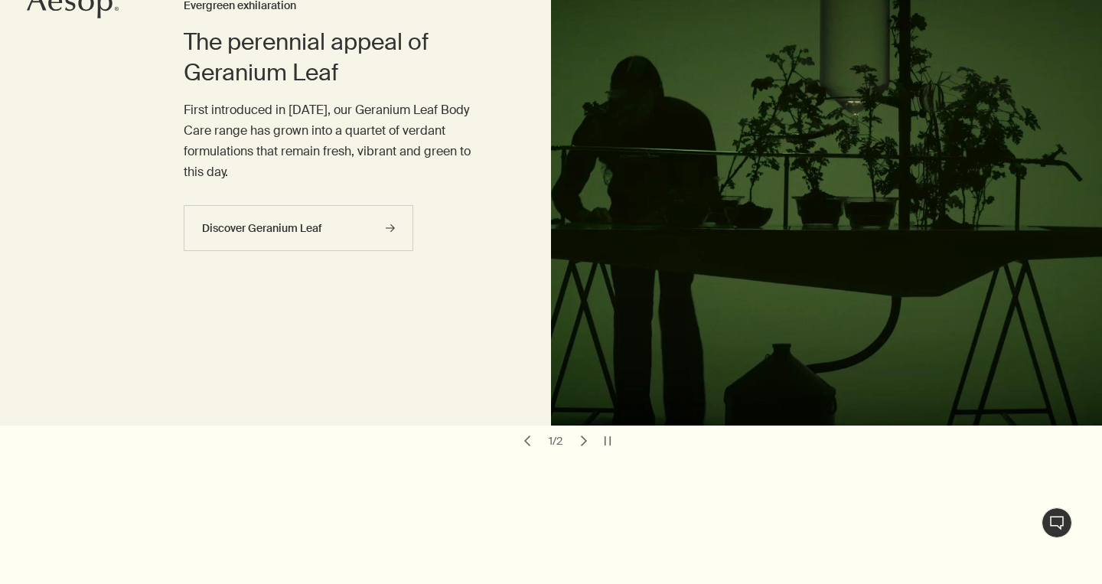
scroll to position [183, 0]
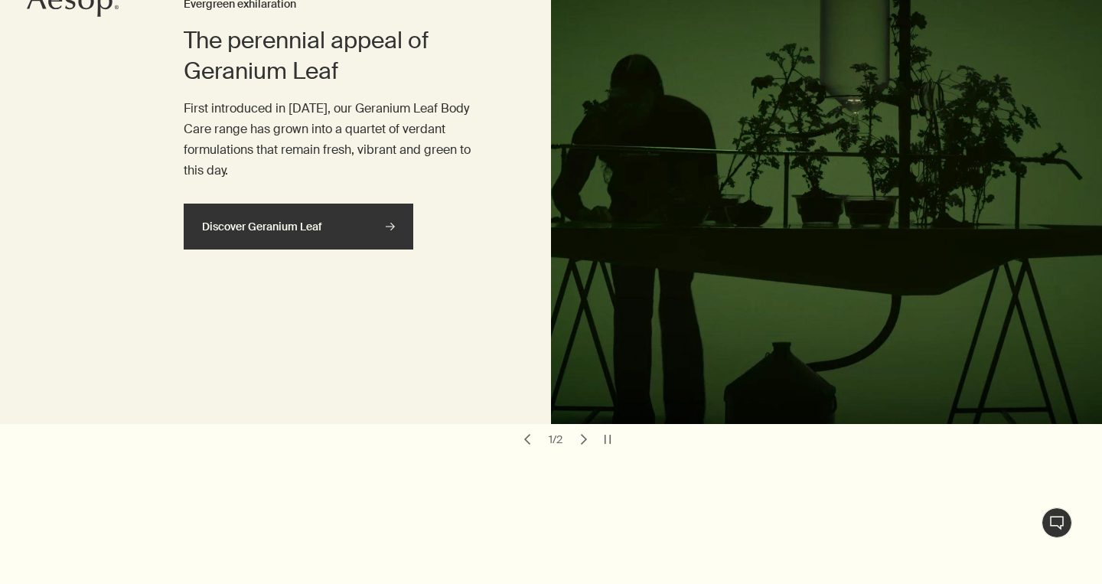
click at [393, 222] on icon "rightArrow" at bounding box center [390, 226] width 9 height 9
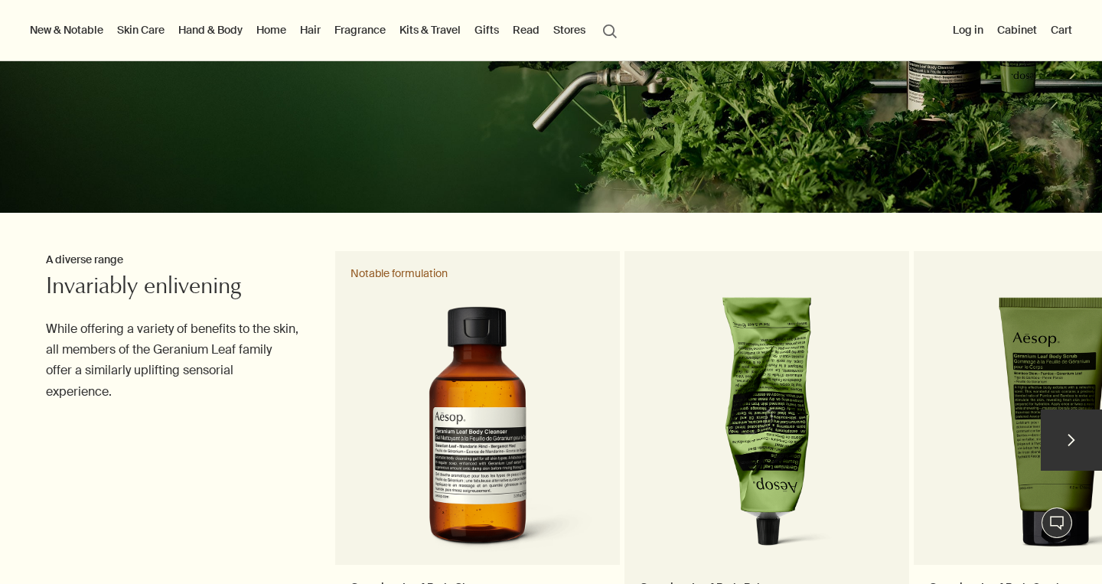
scroll to position [259, 0]
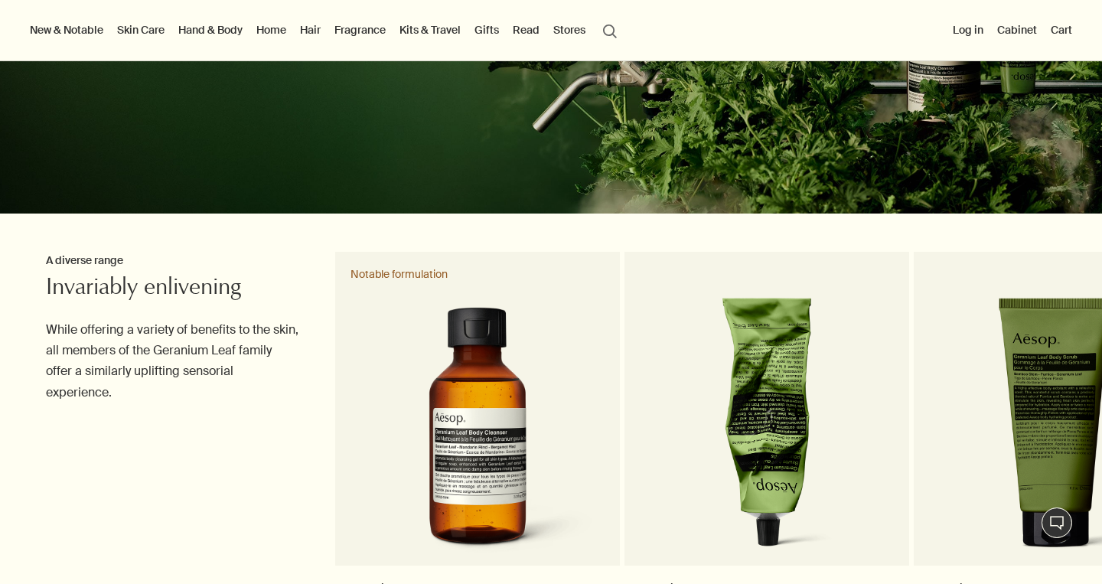
click at [971, 28] on button "Log in" at bounding box center [967, 30] width 37 height 20
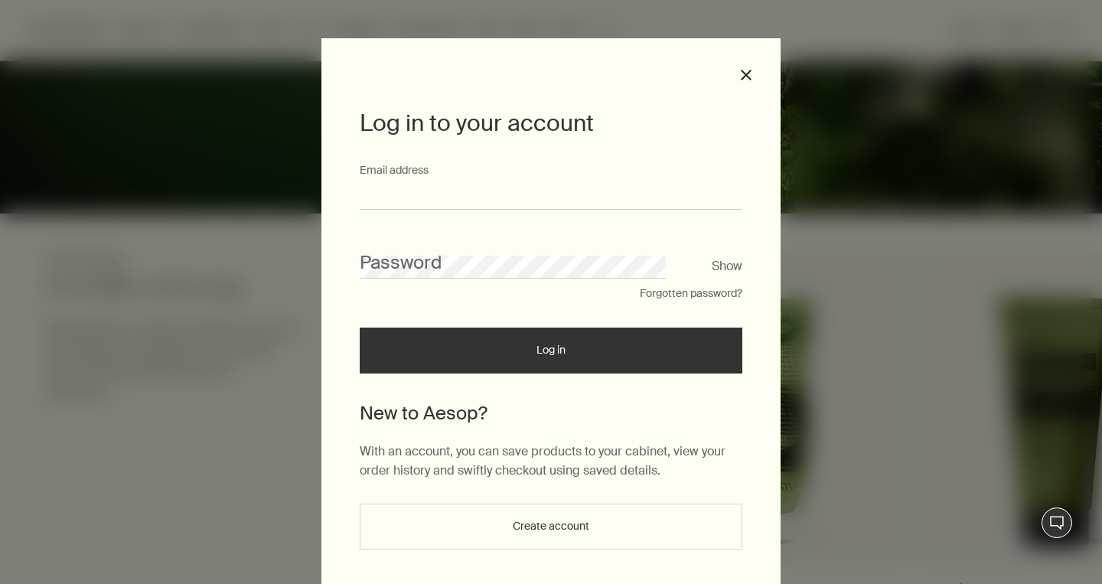
type input "**********"
click at [551, 356] on button "Log in" at bounding box center [551, 350] width 382 height 46
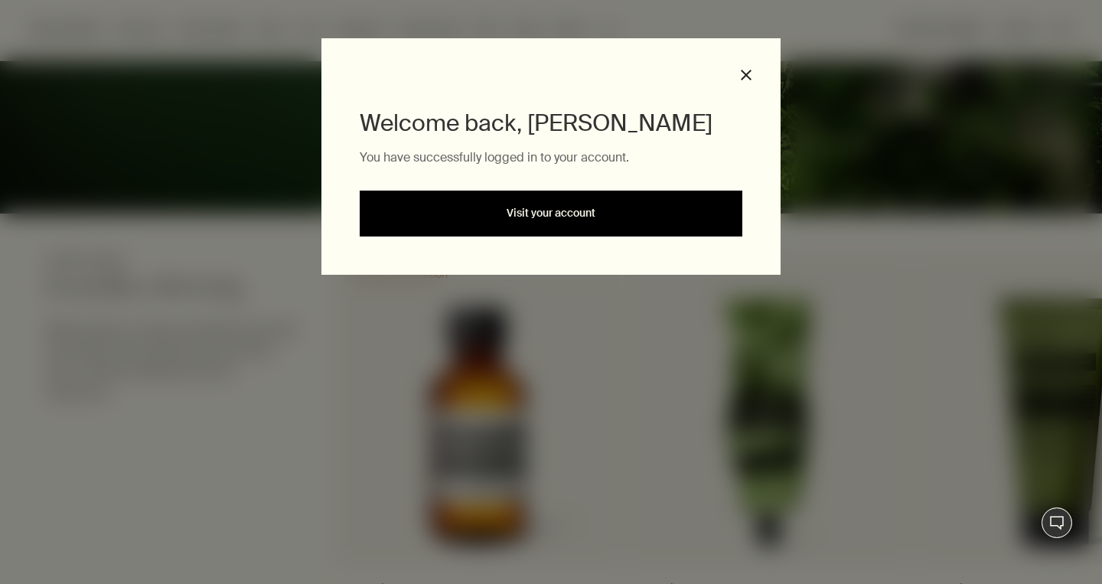
click at [520, 216] on link "Visit your account" at bounding box center [551, 213] width 382 height 46
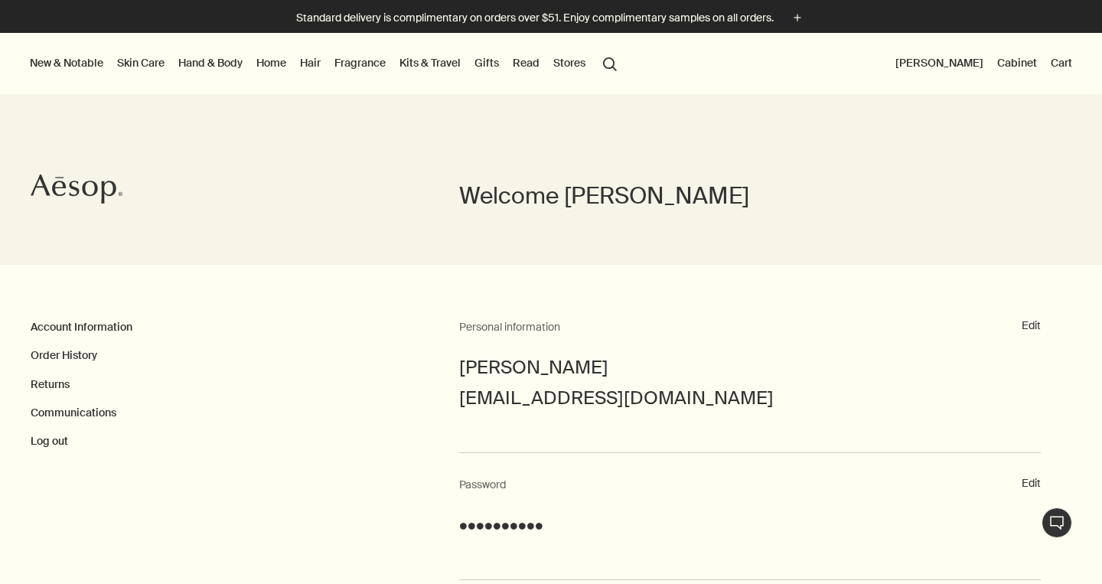
click at [60, 61] on button "New & Notable" at bounding box center [67, 63] width 80 height 20
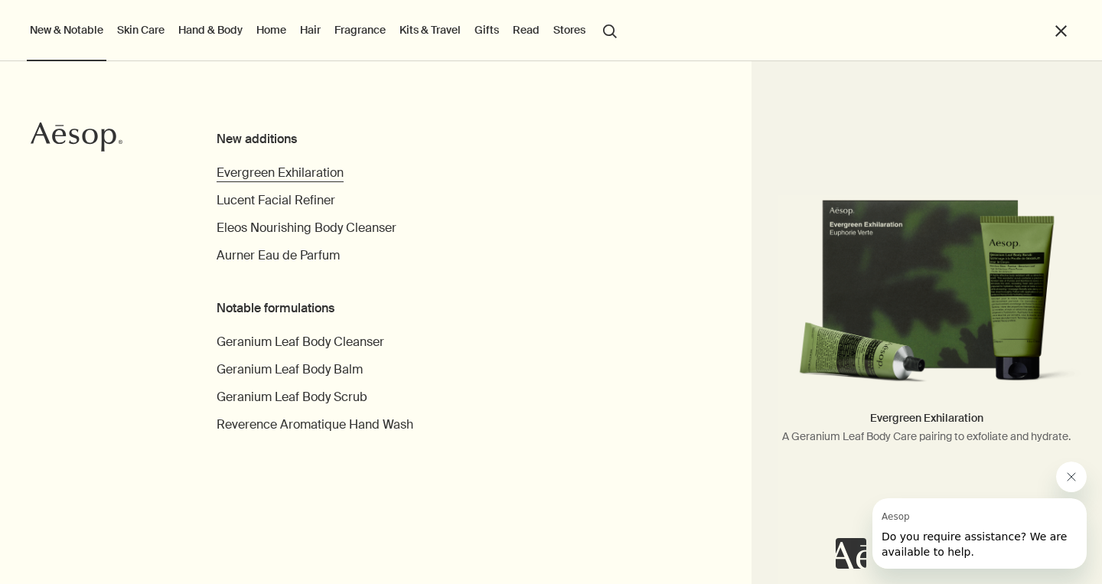
click at [330, 173] on span "Evergreen Exhilaration" at bounding box center [279, 172] width 127 height 16
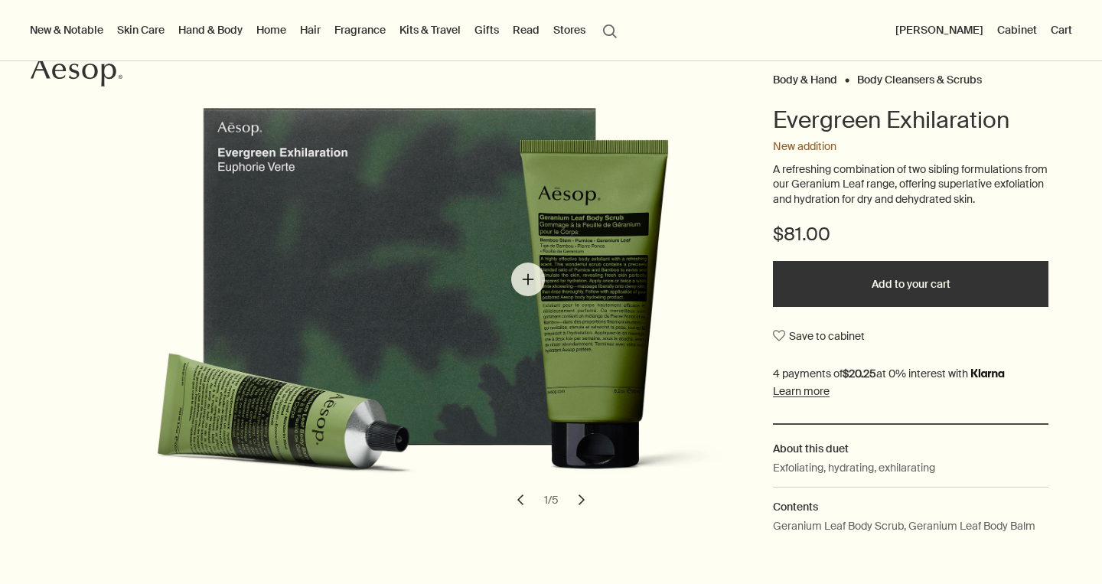
scroll to position [170, 0]
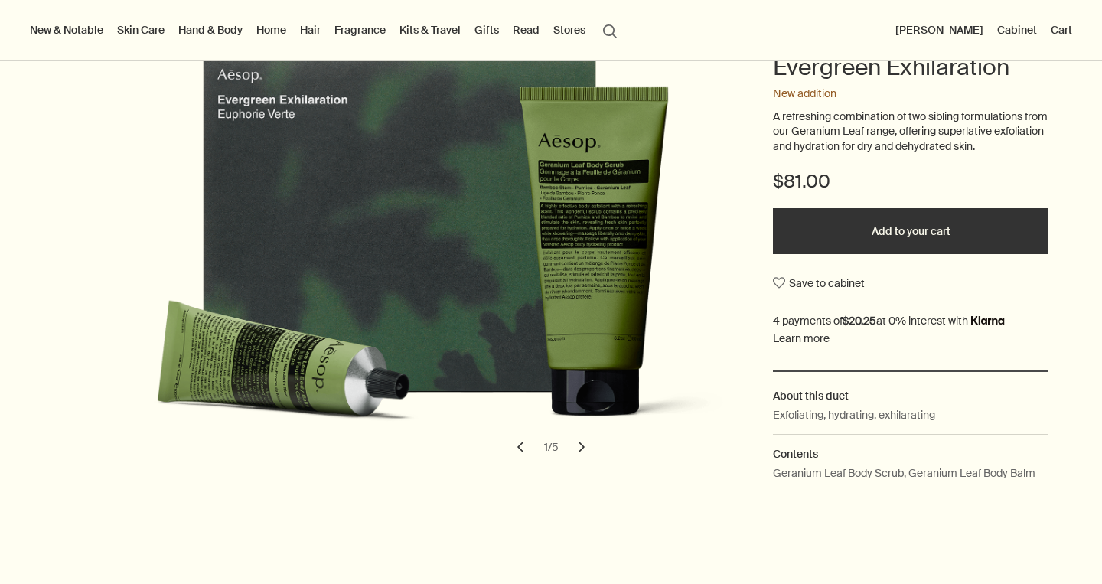
click at [584, 444] on button "chevron" at bounding box center [582, 447] width 34 height 34
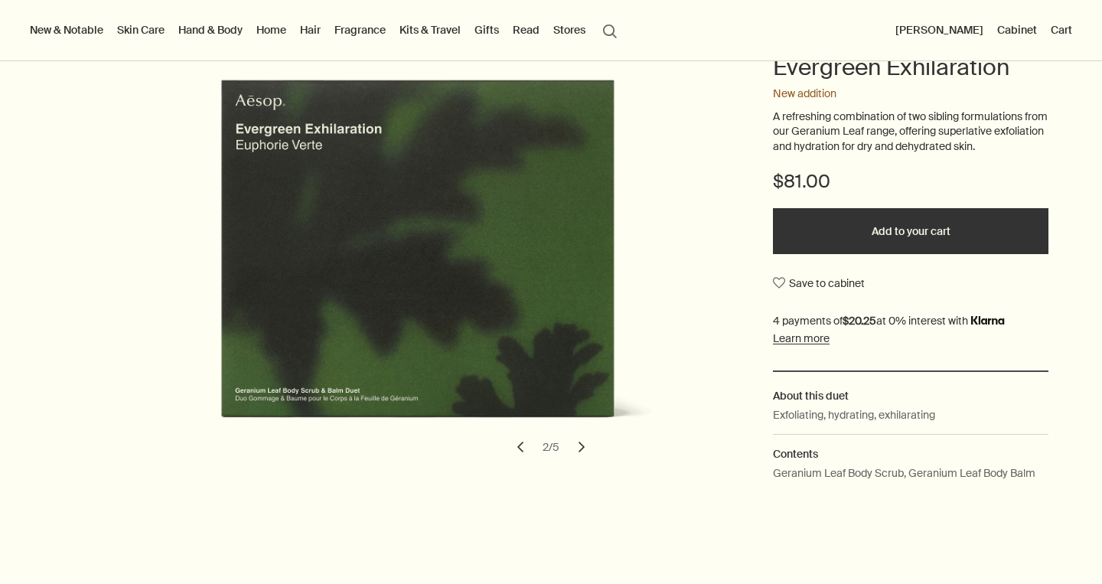
click at [584, 444] on button "chevron" at bounding box center [582, 447] width 34 height 34
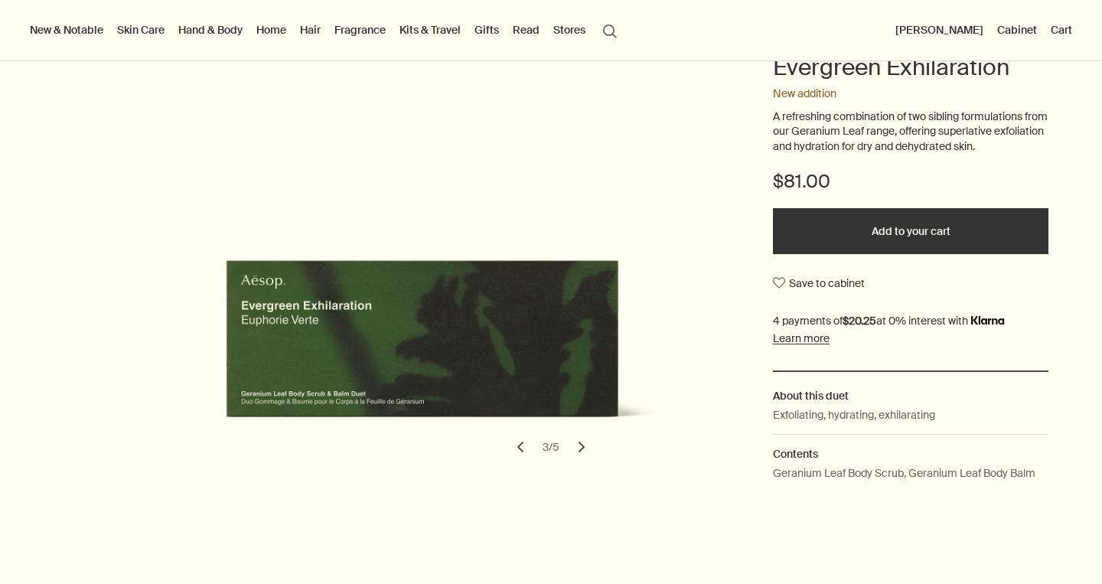
click at [584, 444] on button "chevron" at bounding box center [582, 447] width 34 height 34
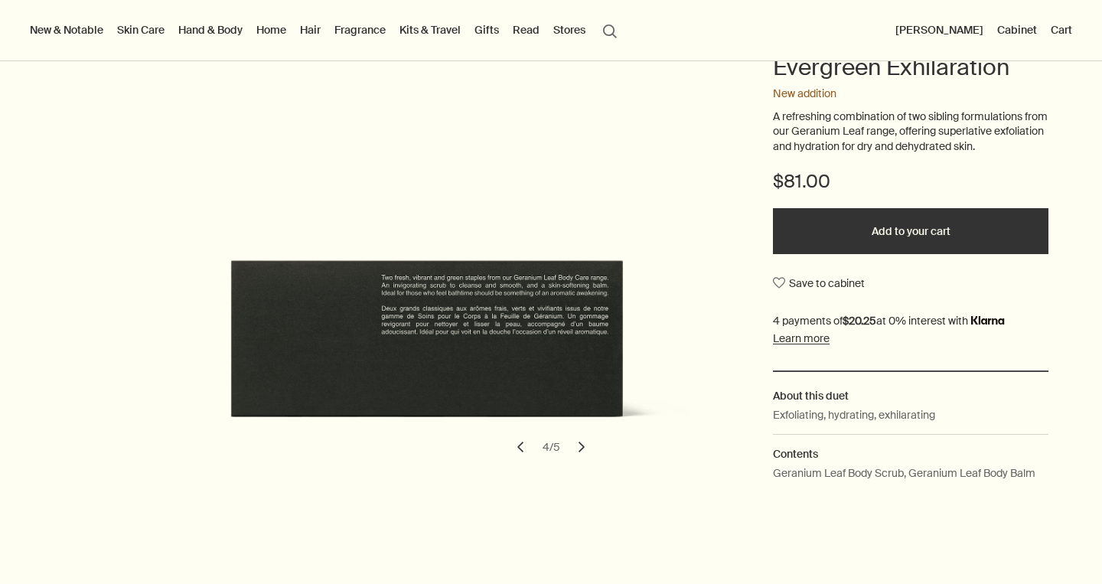
click at [584, 444] on button "chevron" at bounding box center [582, 447] width 34 height 34
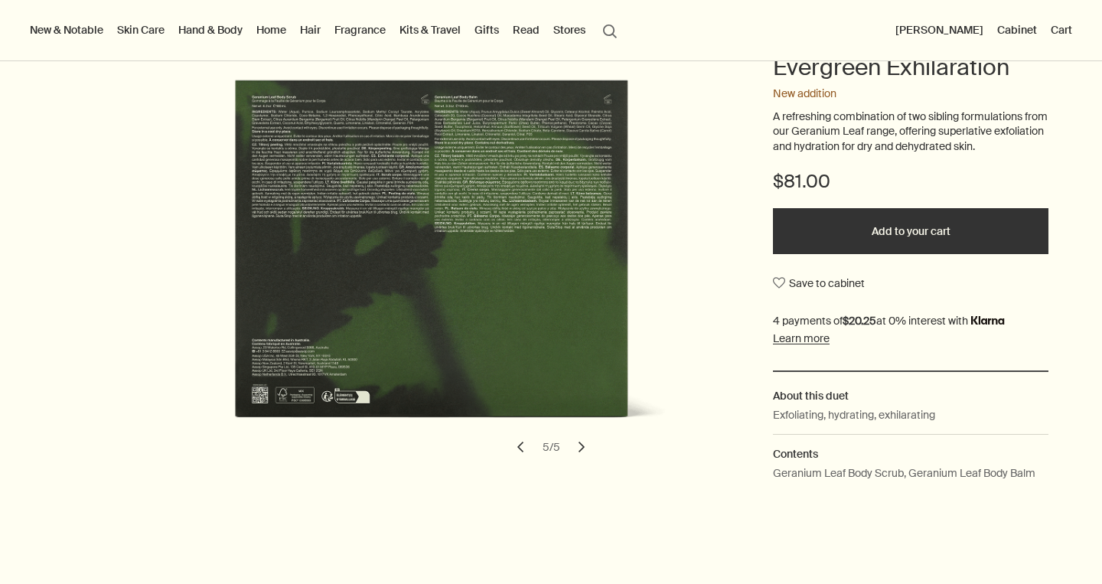
click at [584, 444] on button "chevron" at bounding box center [582, 447] width 34 height 34
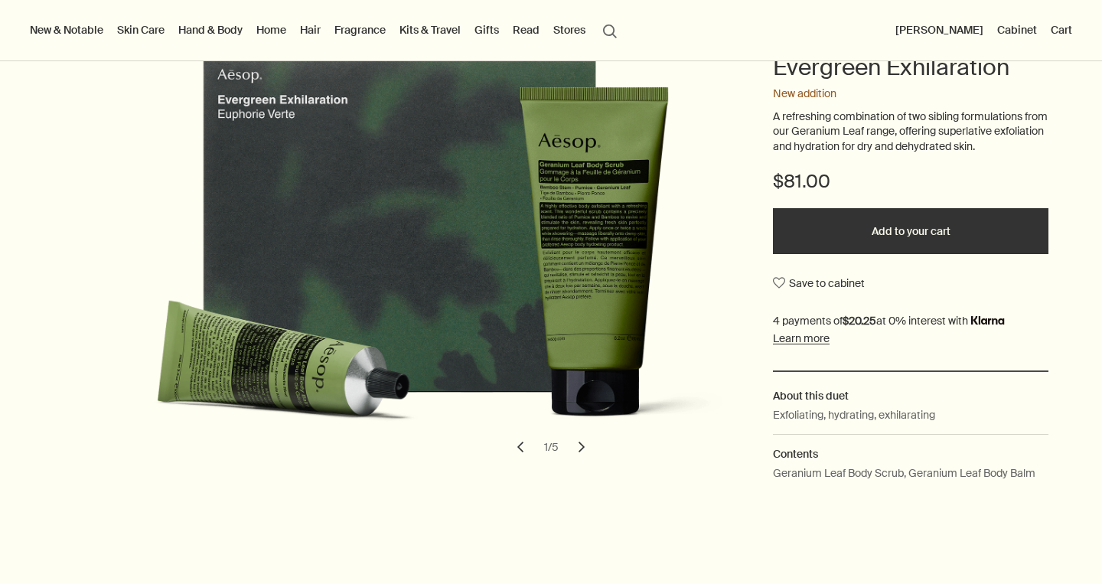
click at [584, 444] on button "chevron" at bounding box center [582, 447] width 34 height 34
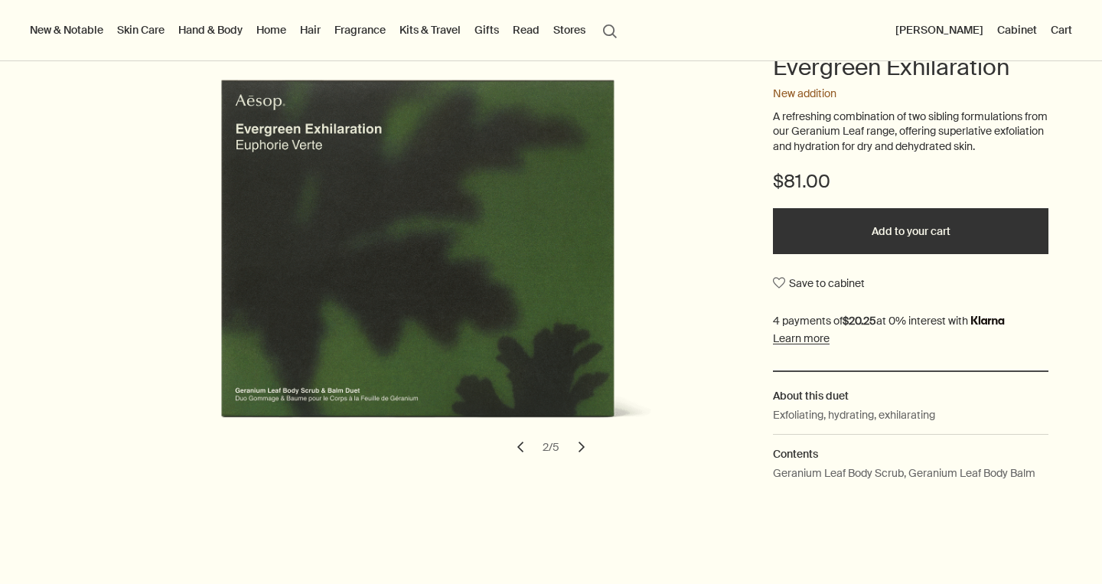
click at [584, 445] on button "chevron" at bounding box center [582, 447] width 34 height 34
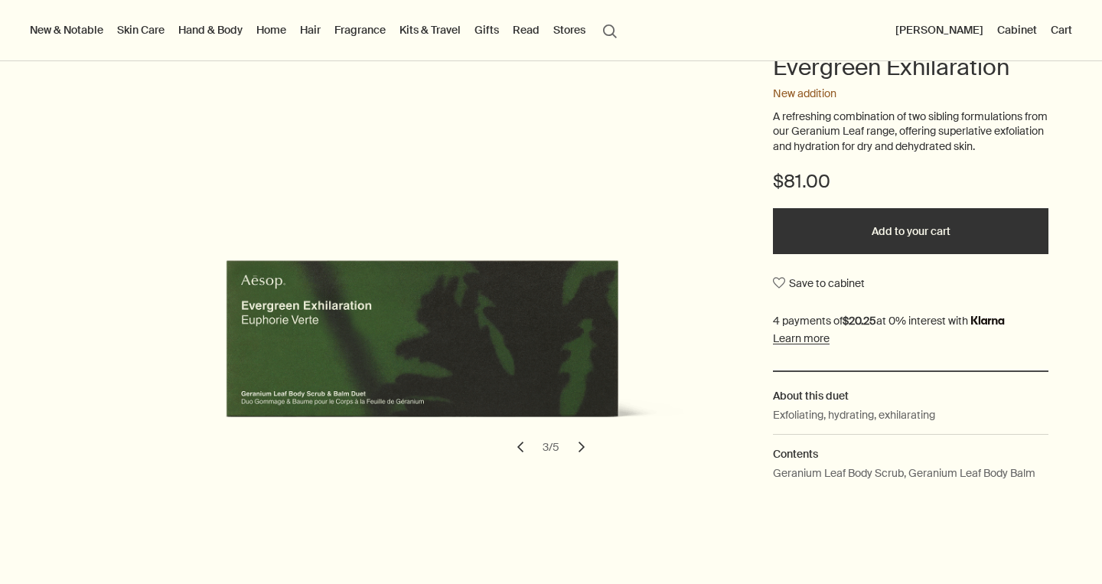
click at [584, 445] on button "chevron" at bounding box center [582, 447] width 34 height 34
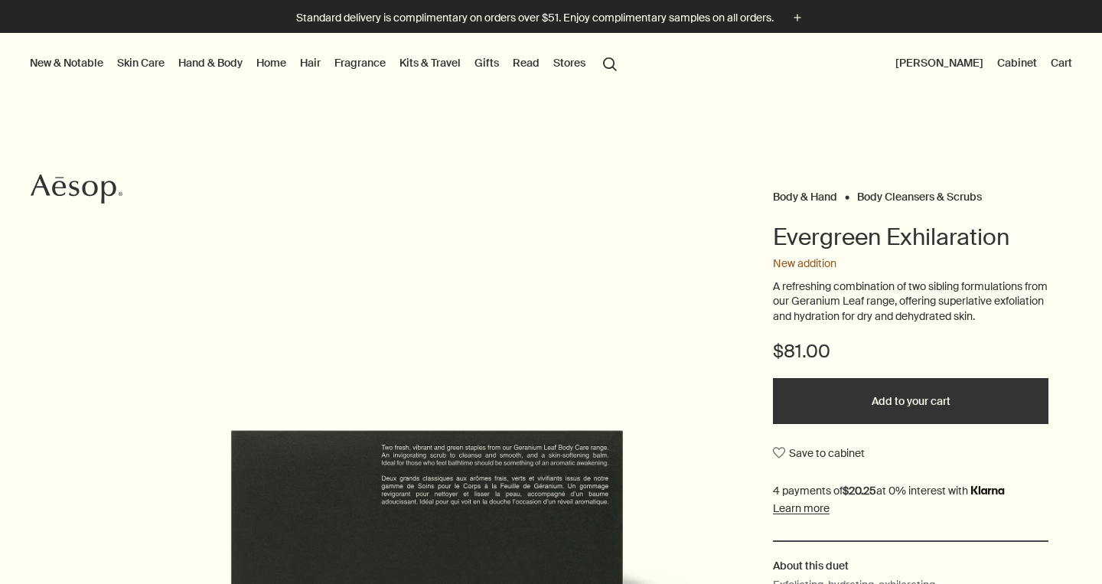
scroll to position [0, 0]
click at [902, 399] on button "Add to your cart" at bounding box center [910, 401] width 275 height 46
click at [1049, 63] on button "Cart 1" at bounding box center [1055, 63] width 39 height 20
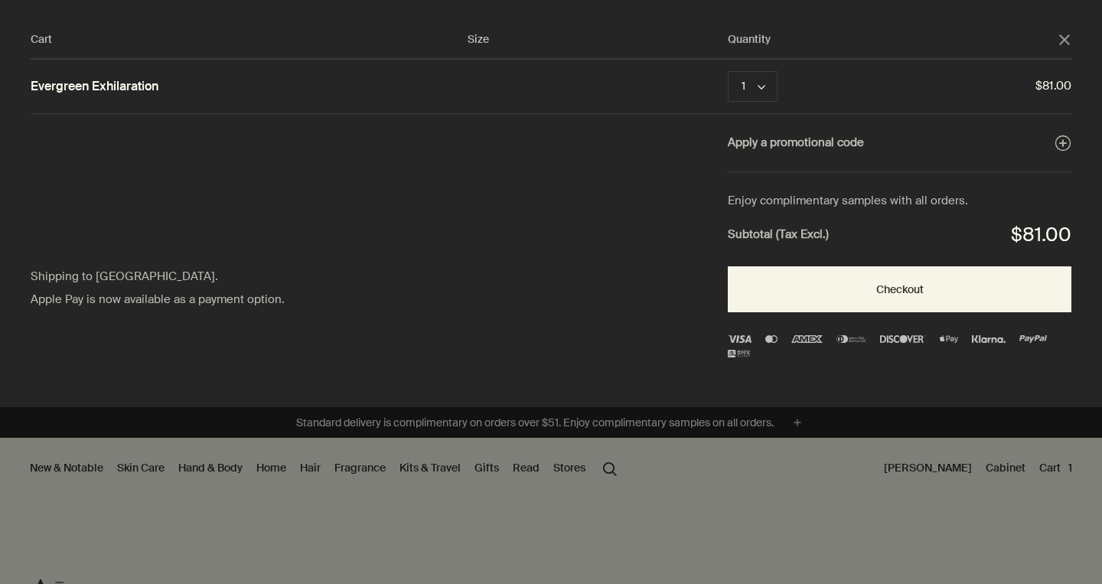
click at [1066, 43] on icon "close" at bounding box center [1064, 39] width 11 height 11
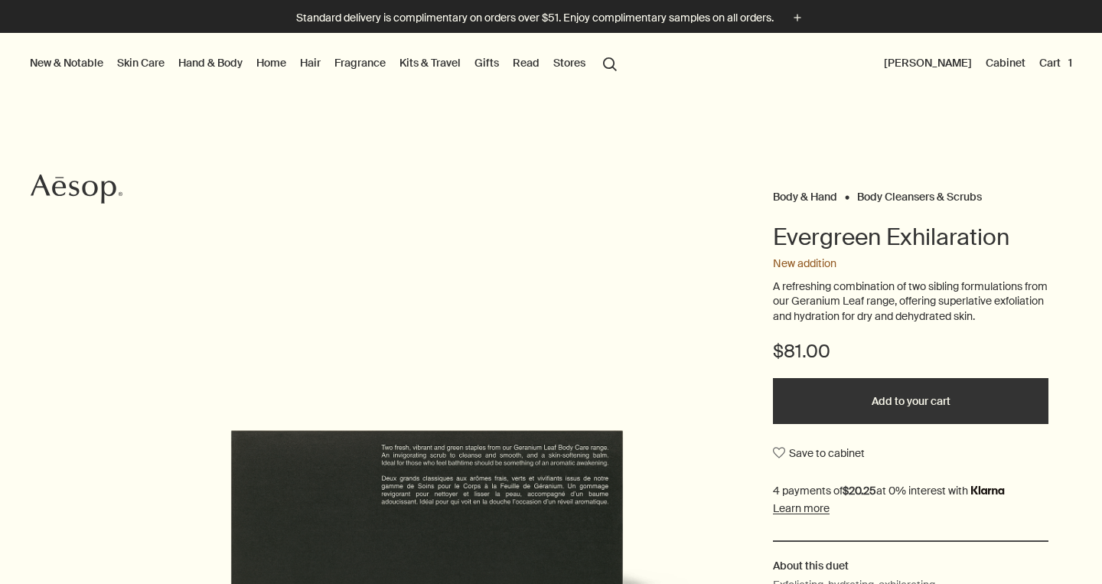
click at [308, 62] on link "Hair" at bounding box center [310, 63] width 27 height 20
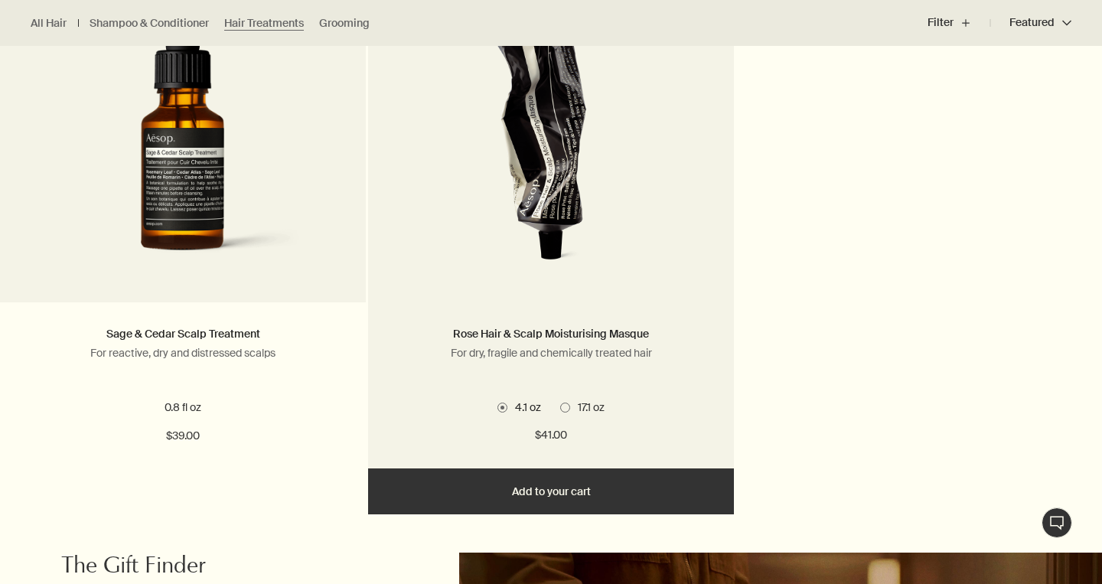
scroll to position [561, 0]
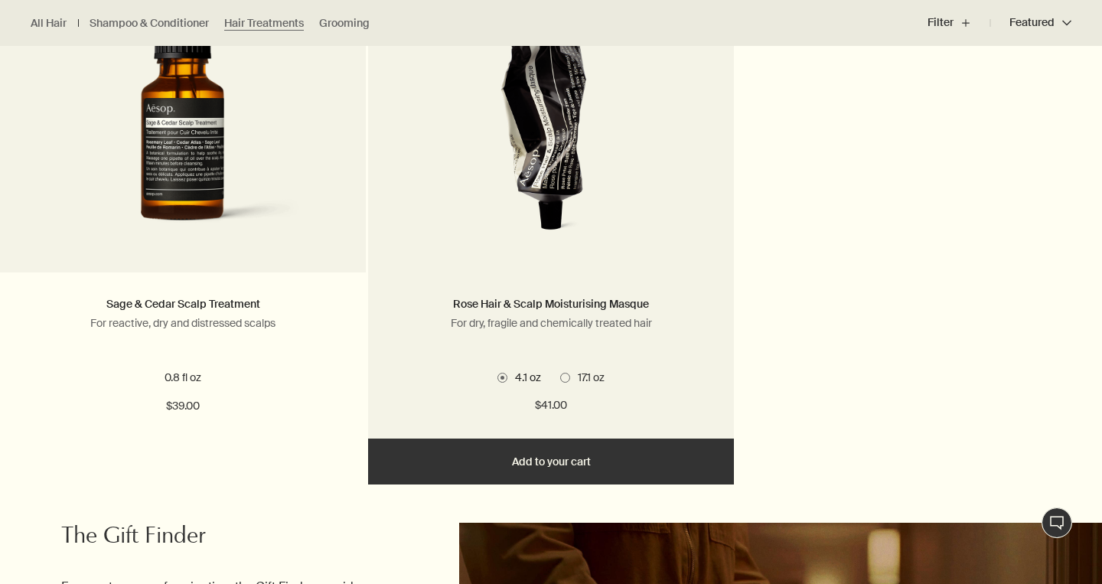
click at [566, 185] on img at bounding box center [550, 107] width 239 height 283
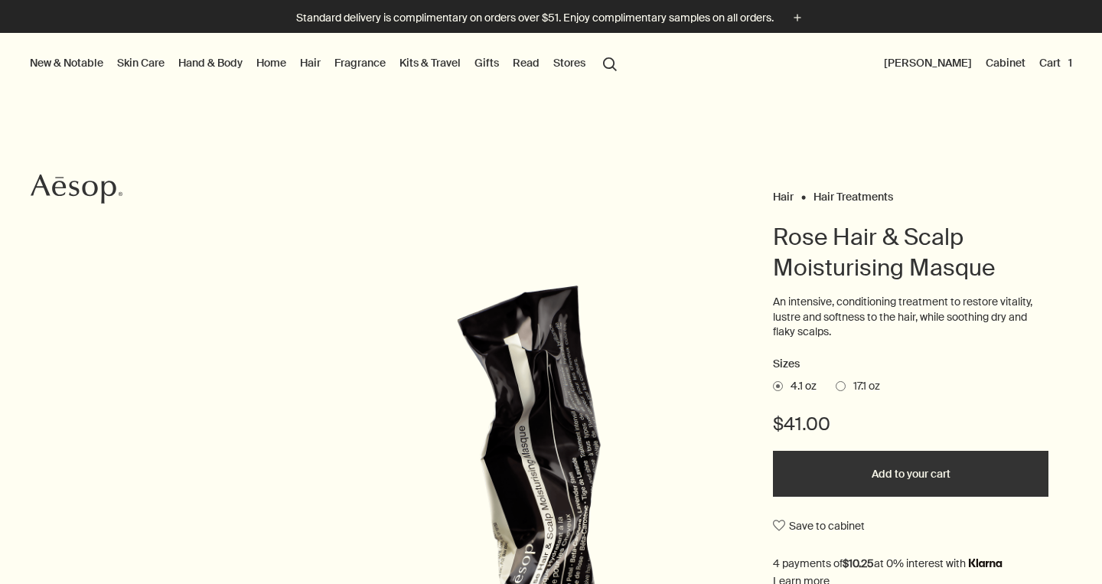
click at [906, 470] on button "Add to your cart" at bounding box center [910, 474] width 275 height 46
click at [1055, 63] on button "Cart 2" at bounding box center [1053, 63] width 41 height 20
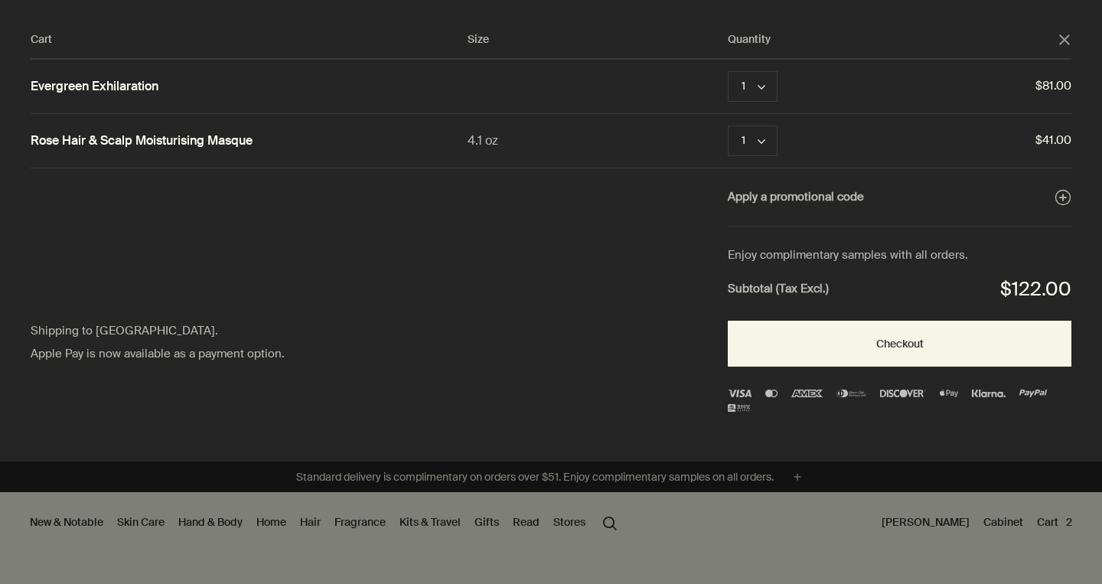
click at [530, 264] on div "Cart Size Quantity close Evergreen Exhilaration 1 chevron Remove $81.00 Rose Ha…" at bounding box center [566, 230] width 1132 height 461
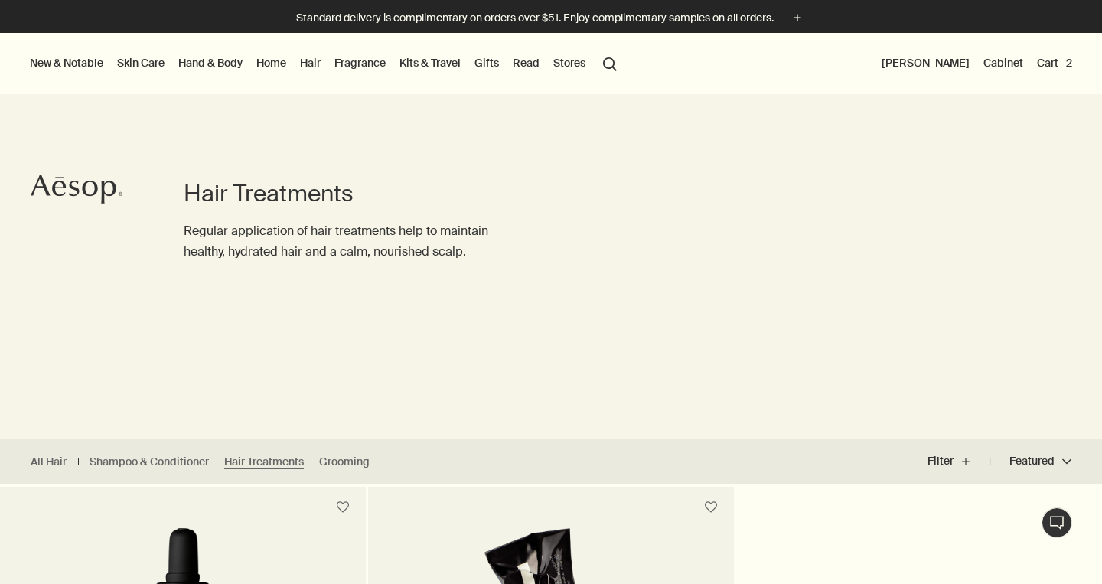
click at [155, 63] on link "Skin Care" at bounding box center [141, 63] width 54 height 20
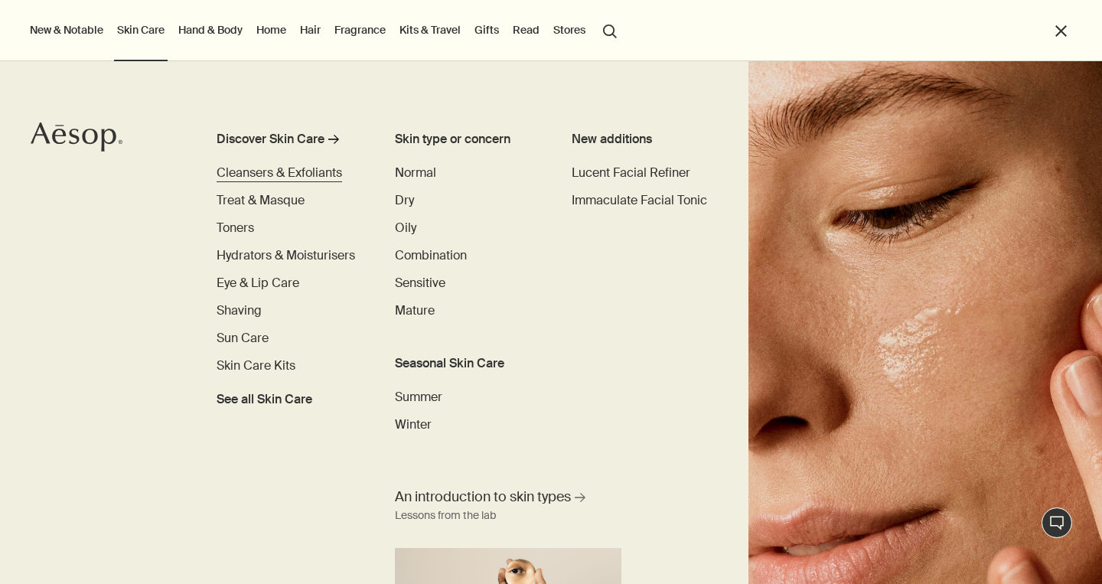
click at [328, 168] on span "Cleansers & Exfoliants" at bounding box center [278, 172] width 125 height 16
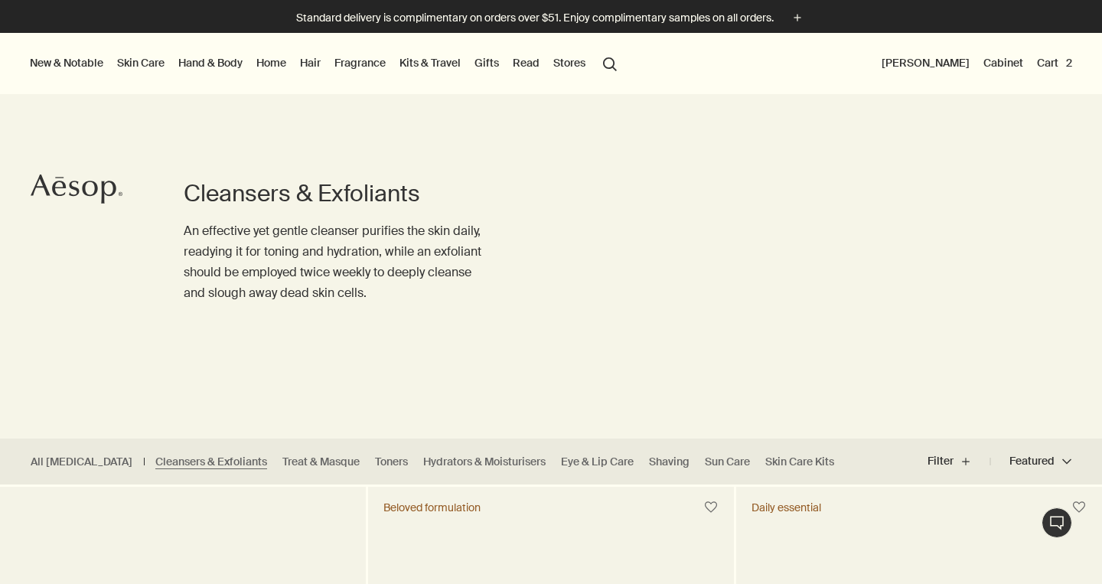
click at [612, 64] on button "search Search" at bounding box center [610, 62] width 28 height 29
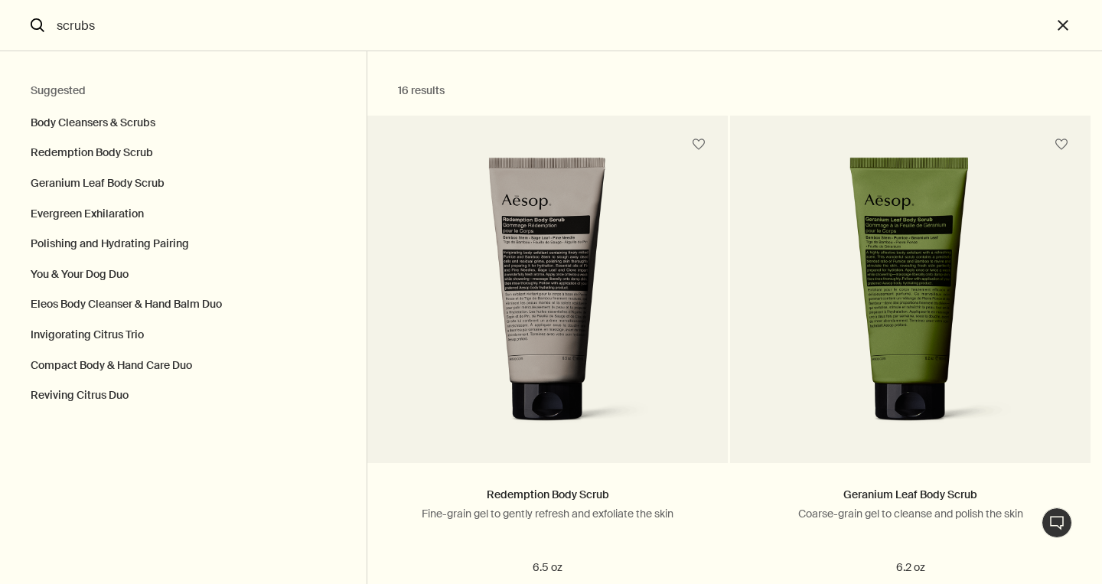
click at [56, 30] on input "scrubs" at bounding box center [550, 25] width 1001 height 50
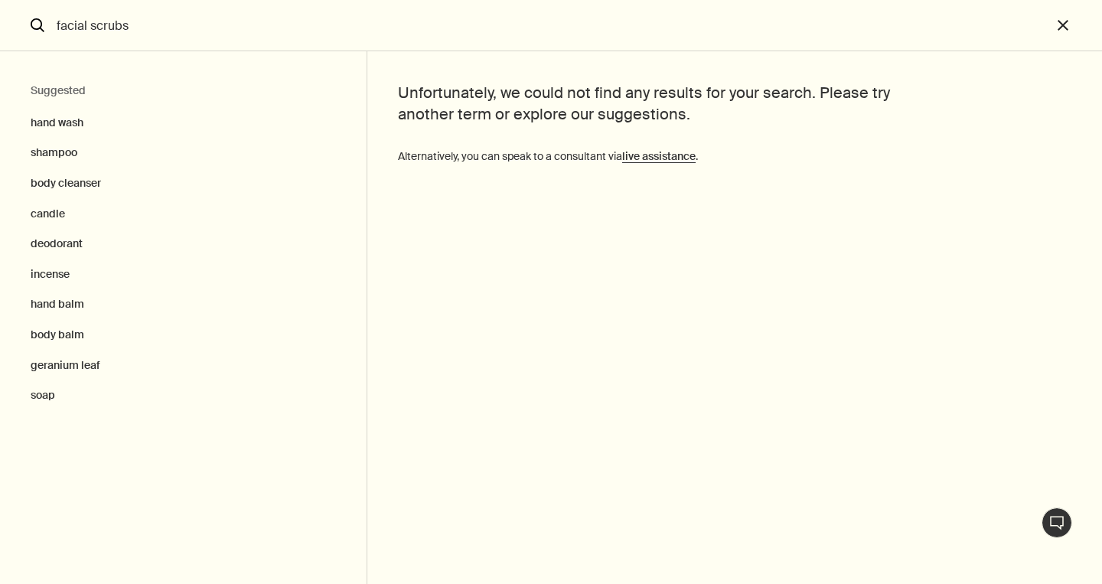
click at [145, 27] on input "facial scrubs" at bounding box center [550, 25] width 1001 height 50
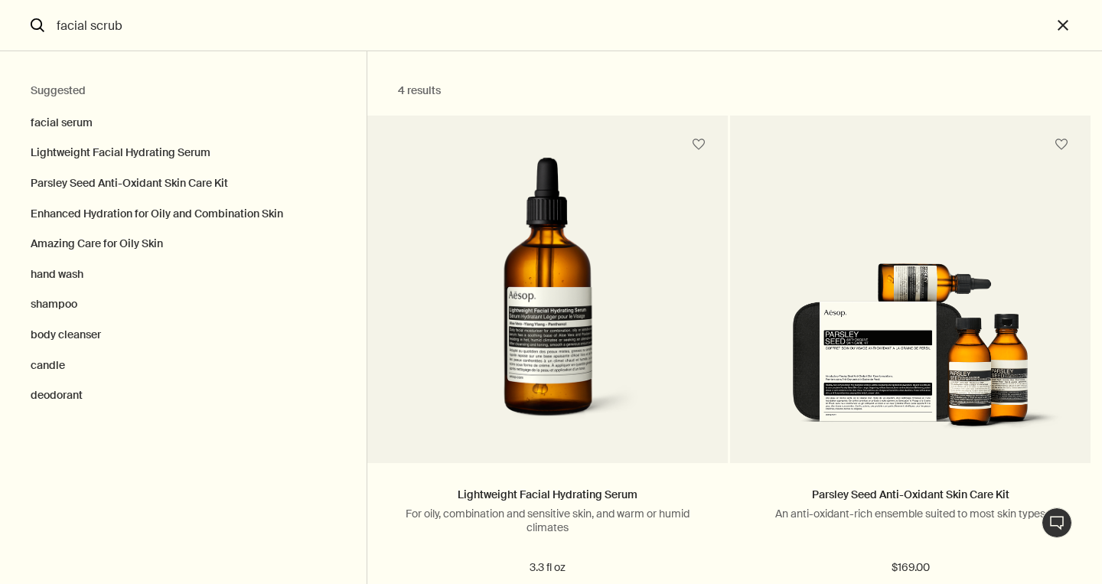
drag, startPoint x: 128, startPoint y: 26, endPoint x: 91, endPoint y: 28, distance: 36.7
click at [91, 27] on input "facial scrub" at bounding box center [550, 25] width 1001 height 50
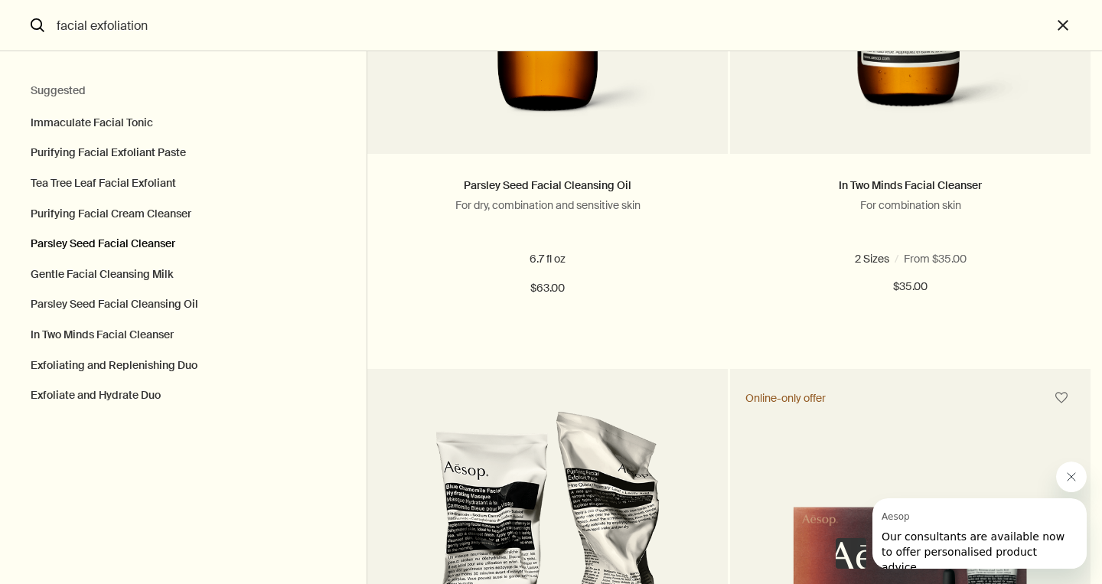
scroll to position [1991, 0]
click at [99, 152] on button "Purifying Facial Exfoliant Paste" at bounding box center [183, 153] width 366 height 31
type input "Purifying Facial Exfoliant Paste"
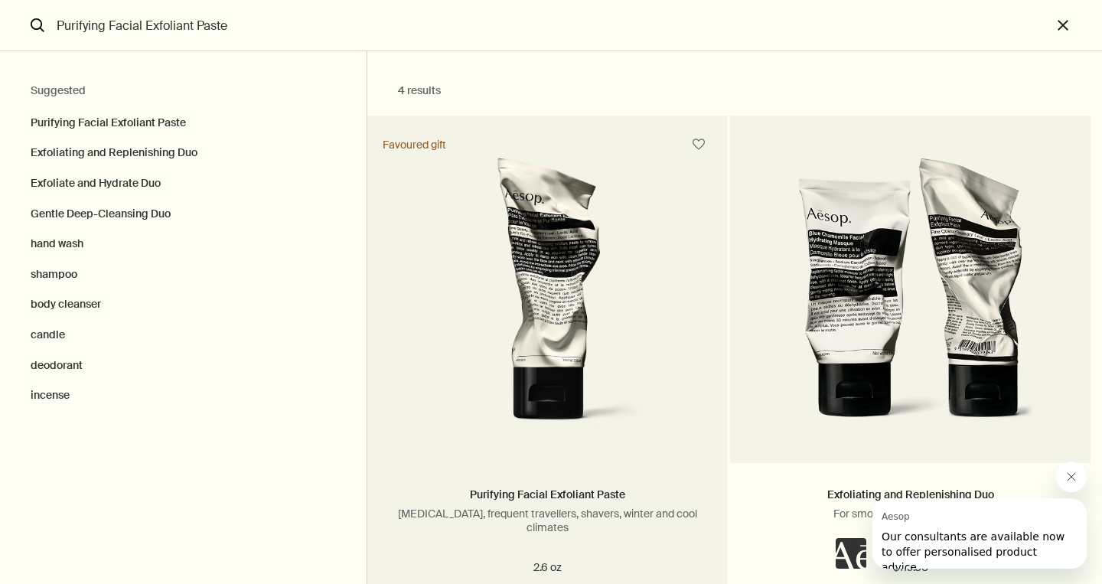
click at [511, 386] on link "Search" at bounding box center [547, 310] width 360 height 306
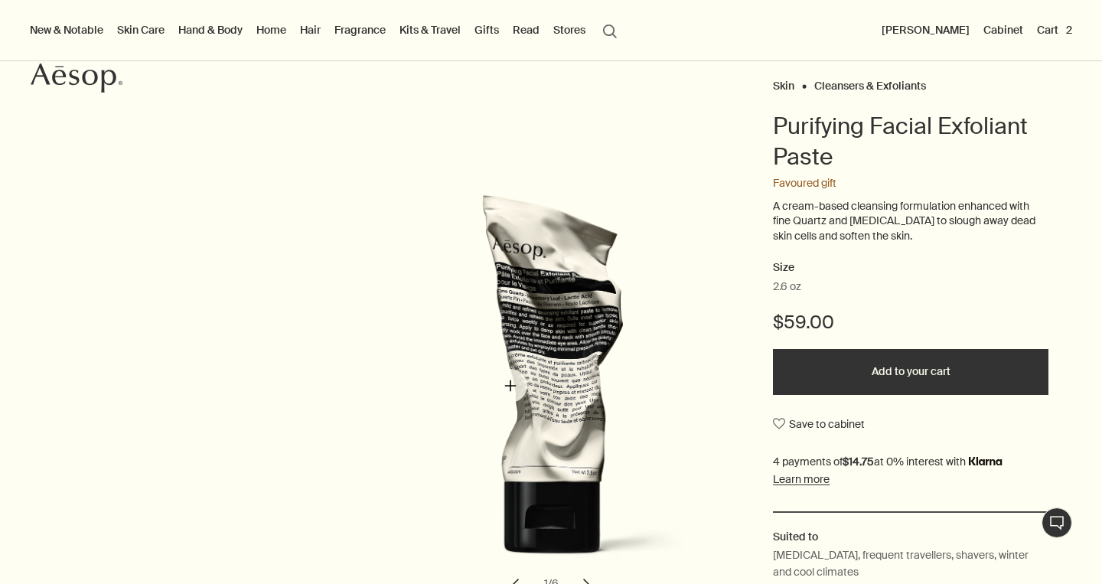
scroll to position [114, 0]
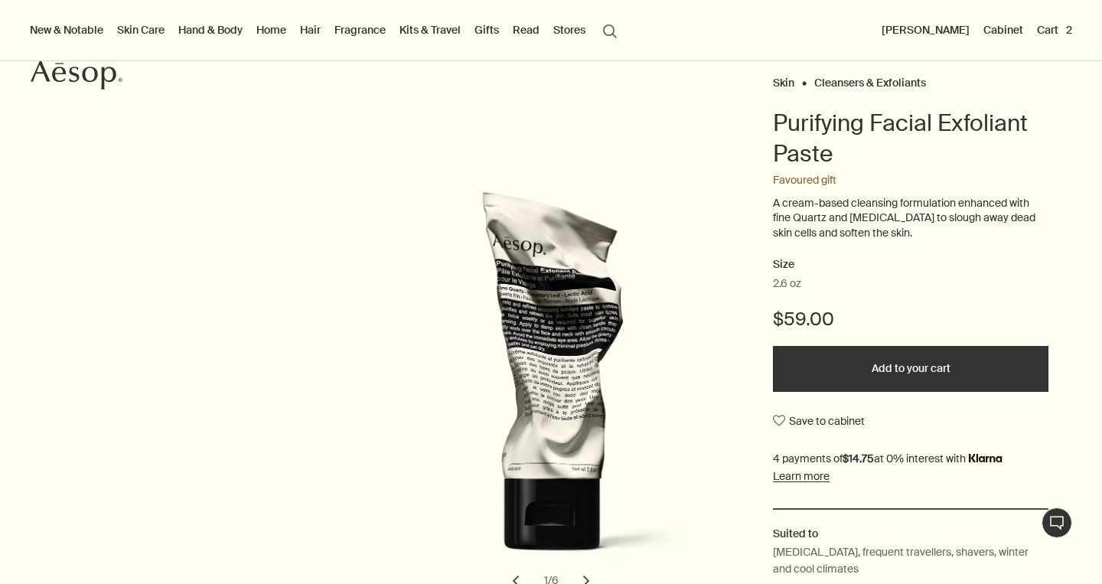
click at [916, 362] on button "Add to your cart" at bounding box center [910, 369] width 275 height 46
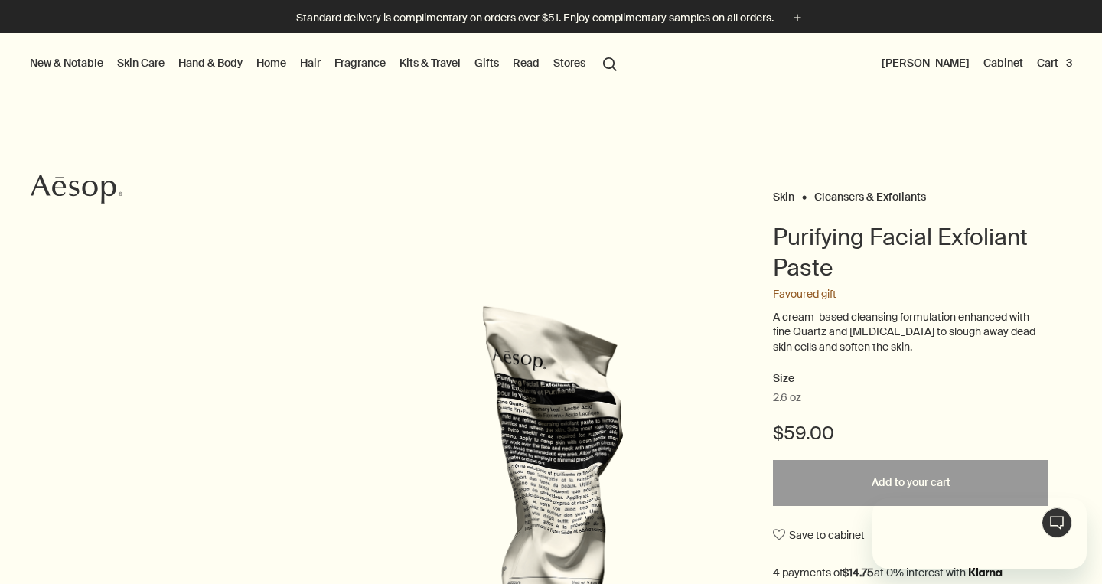
scroll to position [0, 0]
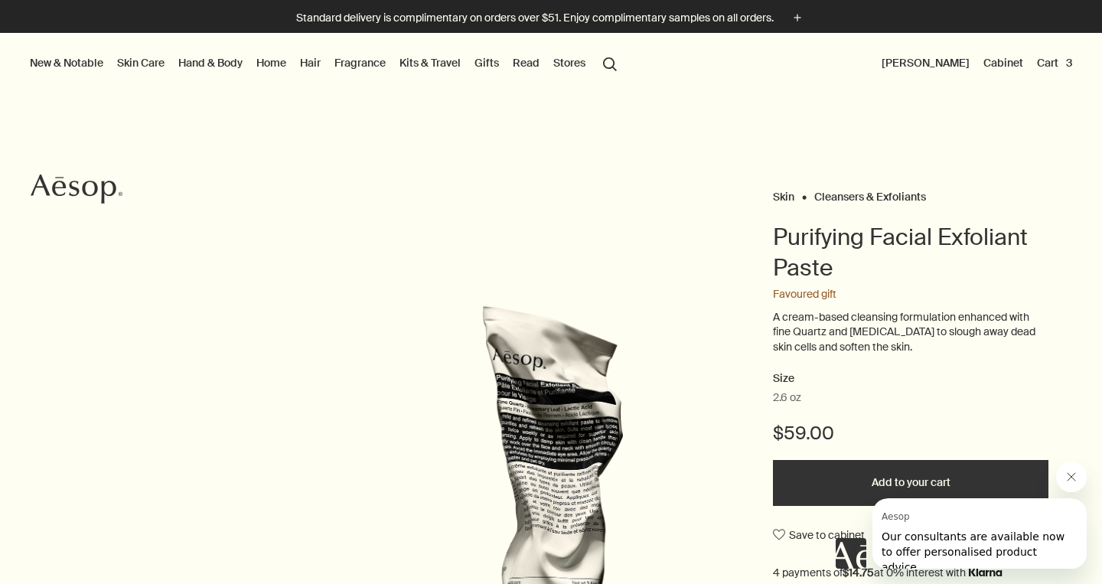
click at [1050, 57] on button "Cart 3" at bounding box center [1053, 63] width 41 height 20
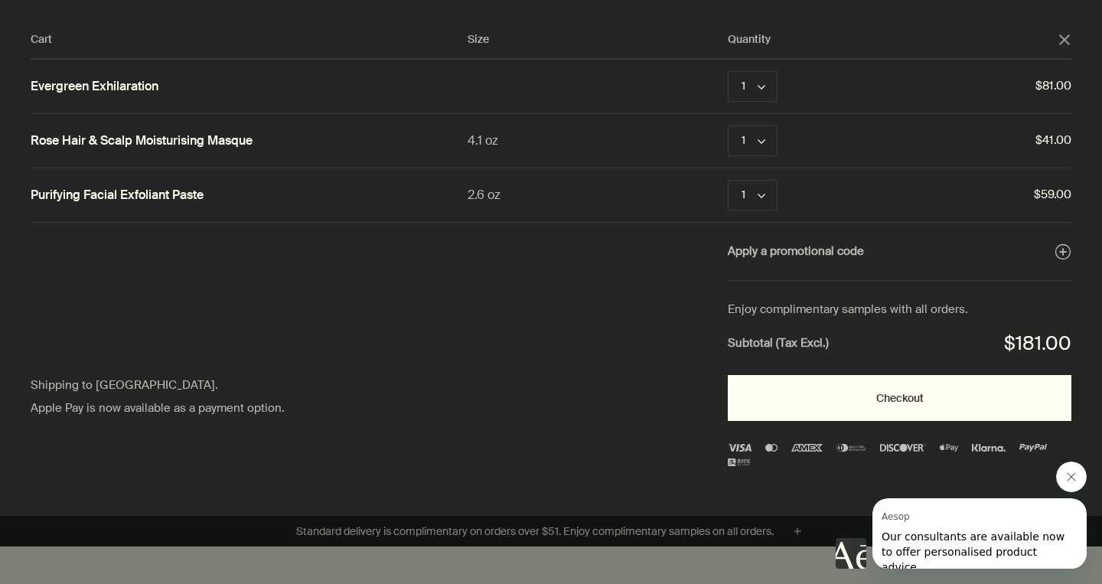
click at [869, 392] on button "Checkout" at bounding box center [898, 398] width 343 height 46
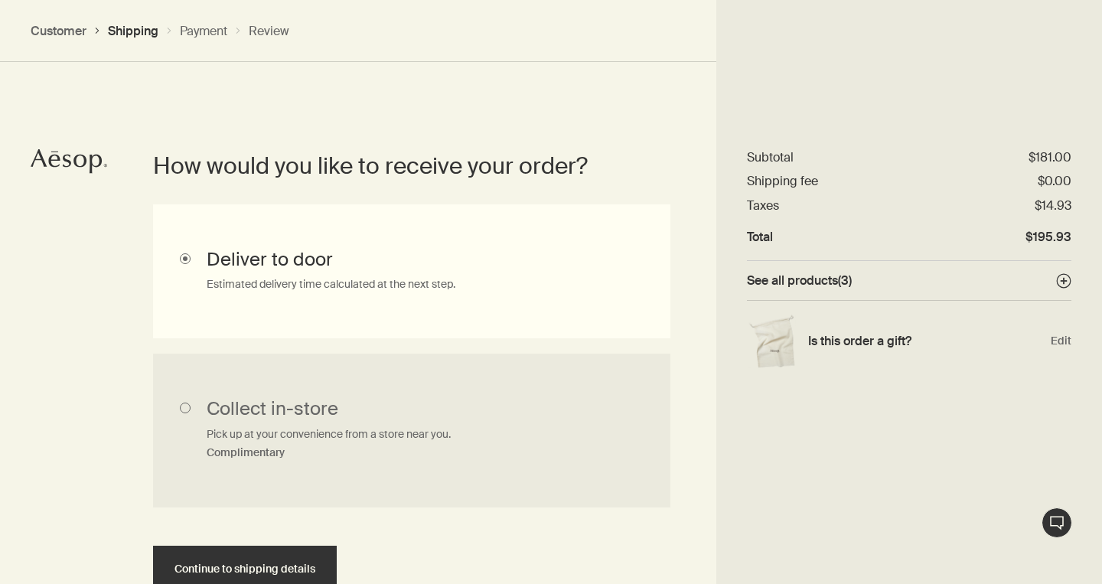
scroll to position [342, 0]
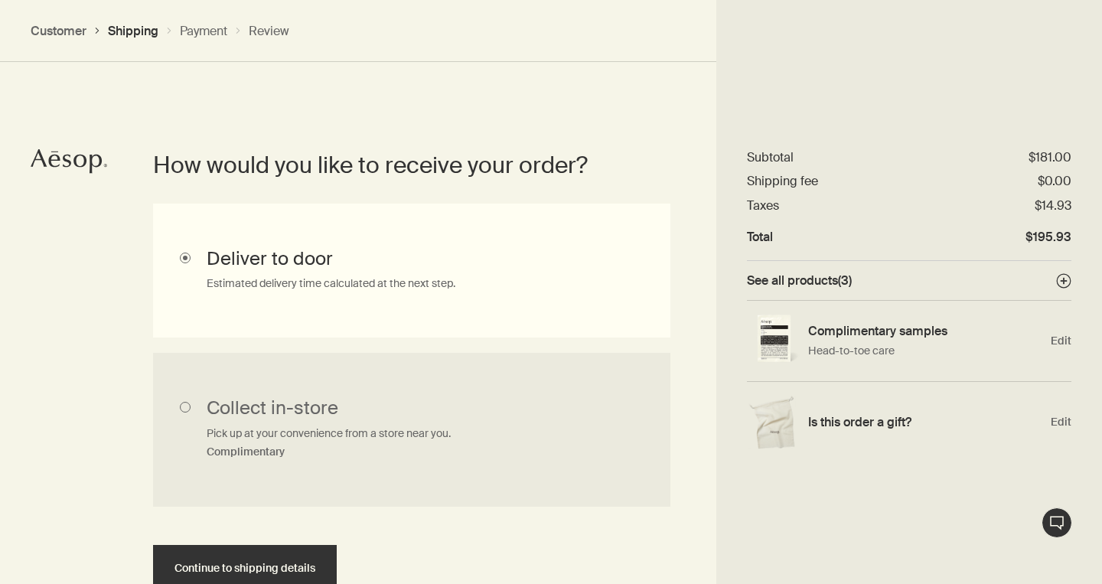
click at [309, 268] on input "Deliver to door Estimated delivery time calculated at the next step." at bounding box center [411, 270] width 517 height 134
click at [1063, 283] on circle at bounding box center [1063, 281] width 14 height 14
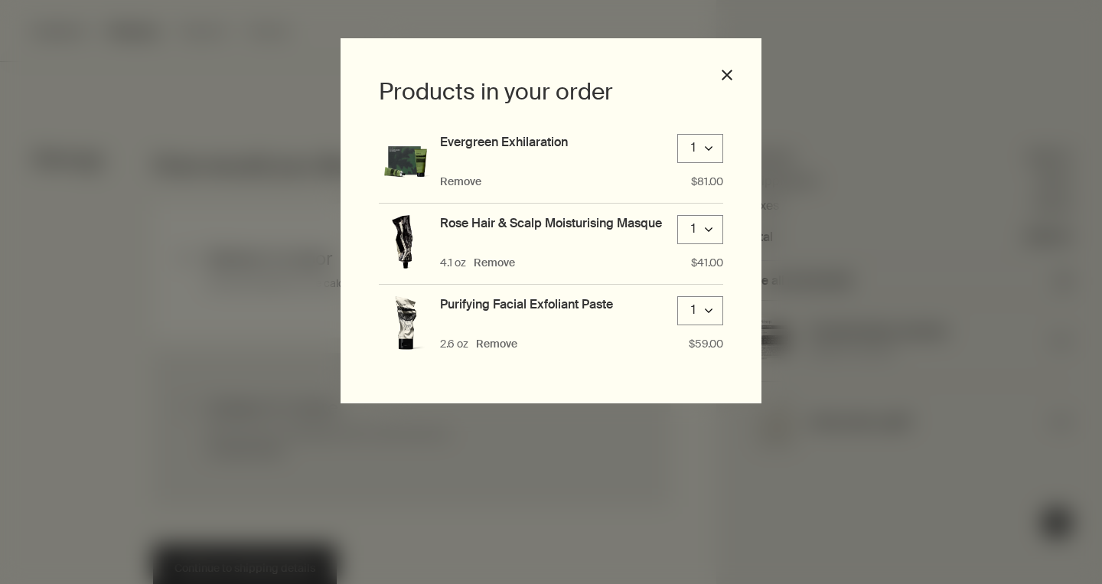
drag, startPoint x: 724, startPoint y: 74, endPoint x: 748, endPoint y: 91, distance: 29.7
click at [724, 75] on button "close" at bounding box center [727, 75] width 14 height 14
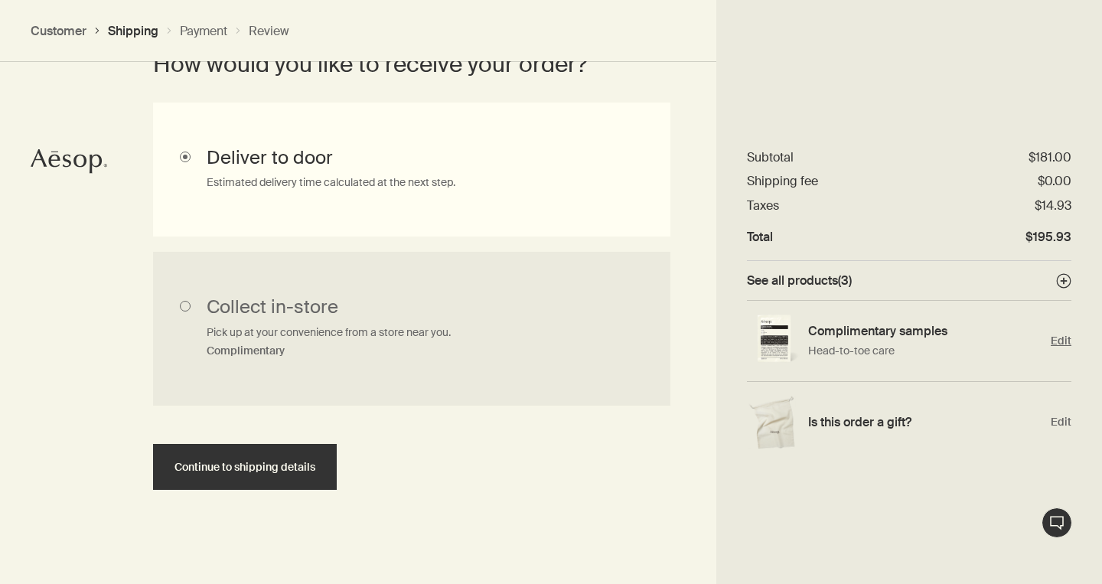
scroll to position [444, 0]
click at [1063, 335] on span "Edit" at bounding box center [1060, 341] width 21 height 15
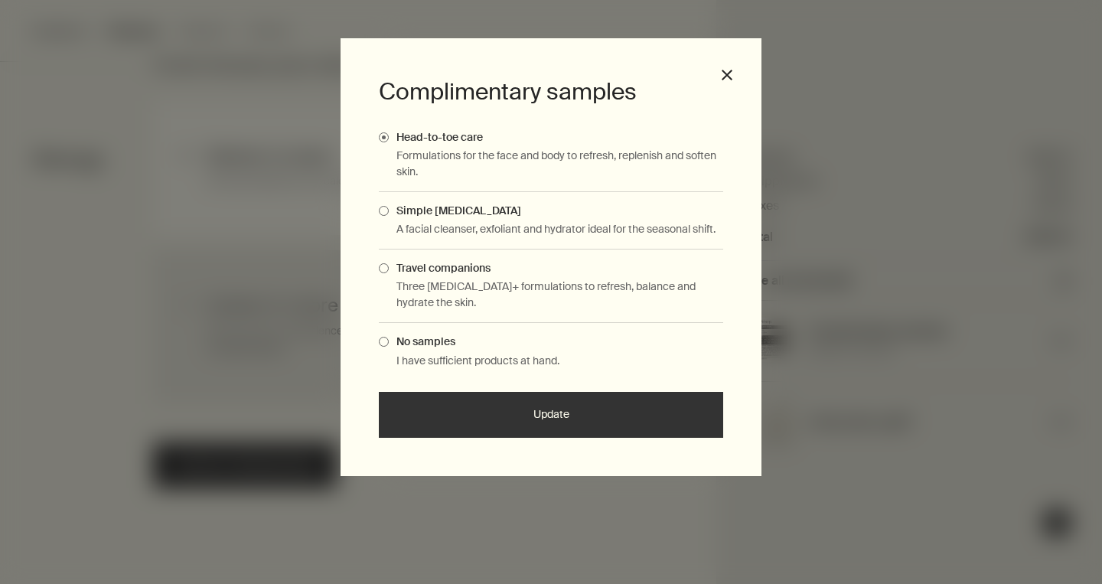
click at [386, 268] on span "Complimentary Samples Modal" at bounding box center [384, 268] width 10 height 10
click at [389, 268] on input "Travel companions" at bounding box center [389, 266] width 0 height 10
click at [542, 408] on button "Update" at bounding box center [551, 415] width 344 height 46
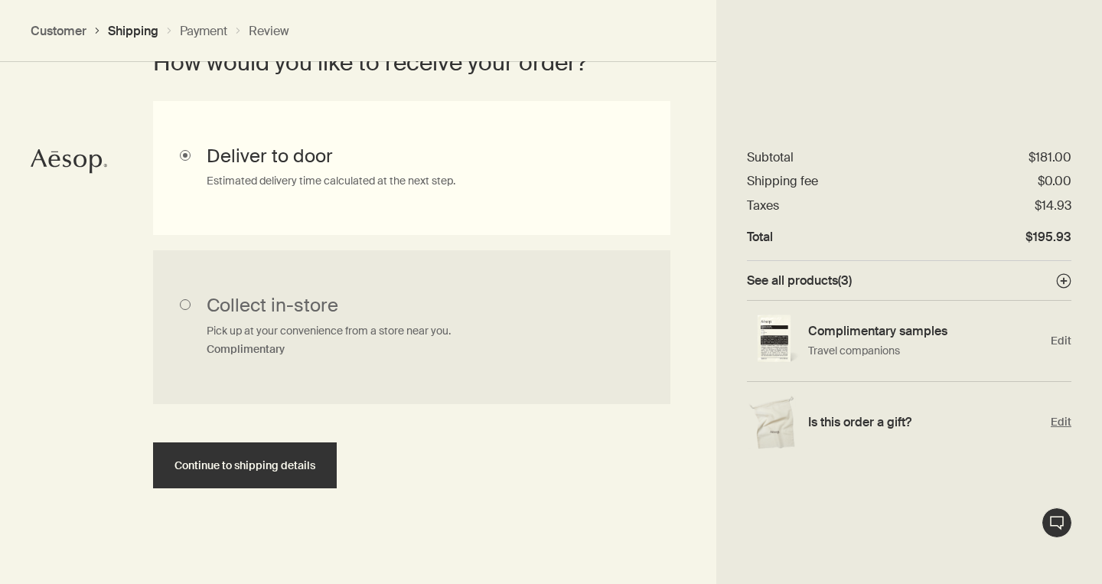
click at [1059, 421] on span "Edit" at bounding box center [1060, 422] width 21 height 15
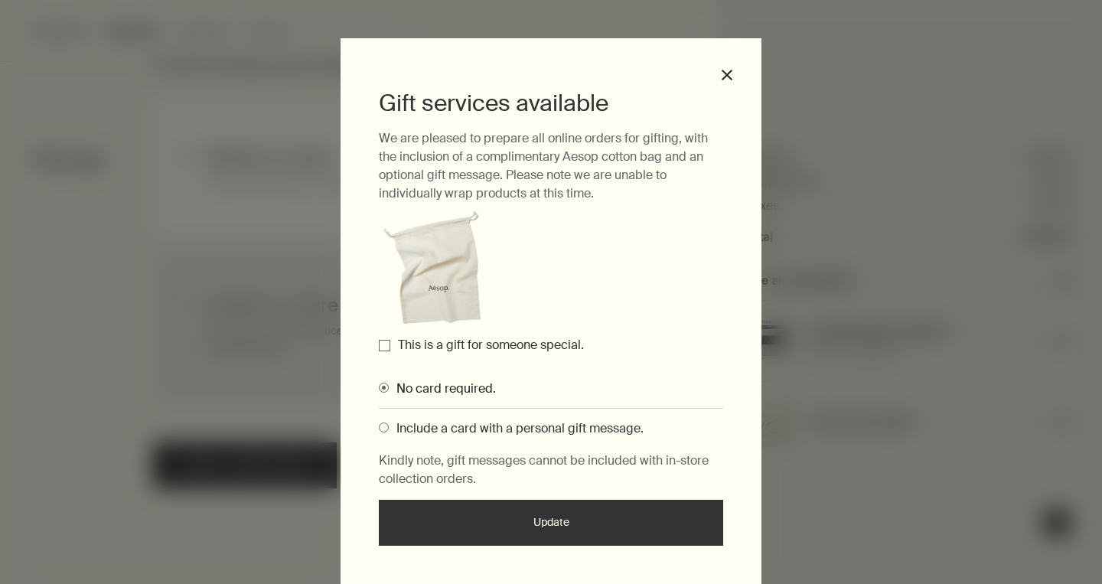
click at [389, 426] on span "Include a card with a personal gift message." at bounding box center [516, 428] width 255 height 16
click at [379, 426] on input "Include a card with a personal gift message." at bounding box center [379, 425] width 0 height 10
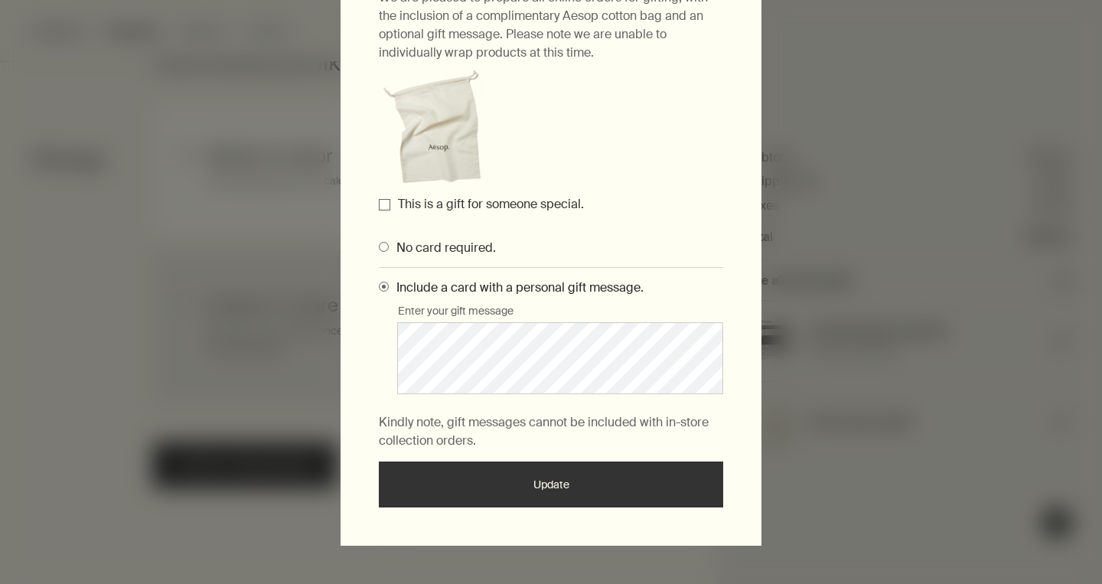
scroll to position [140, 0]
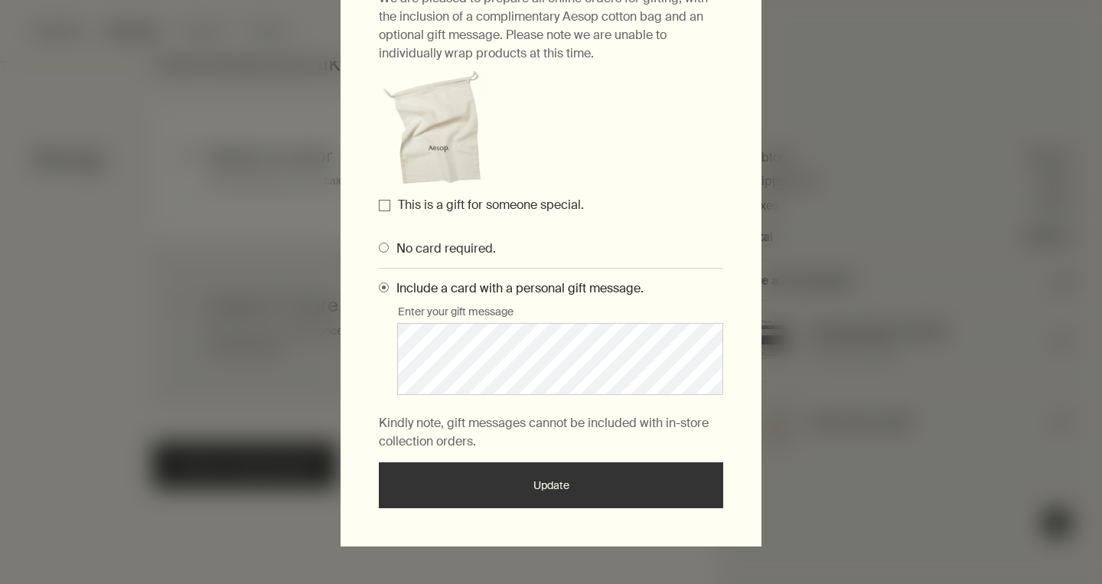
click at [554, 470] on button "Update" at bounding box center [551, 485] width 344 height 46
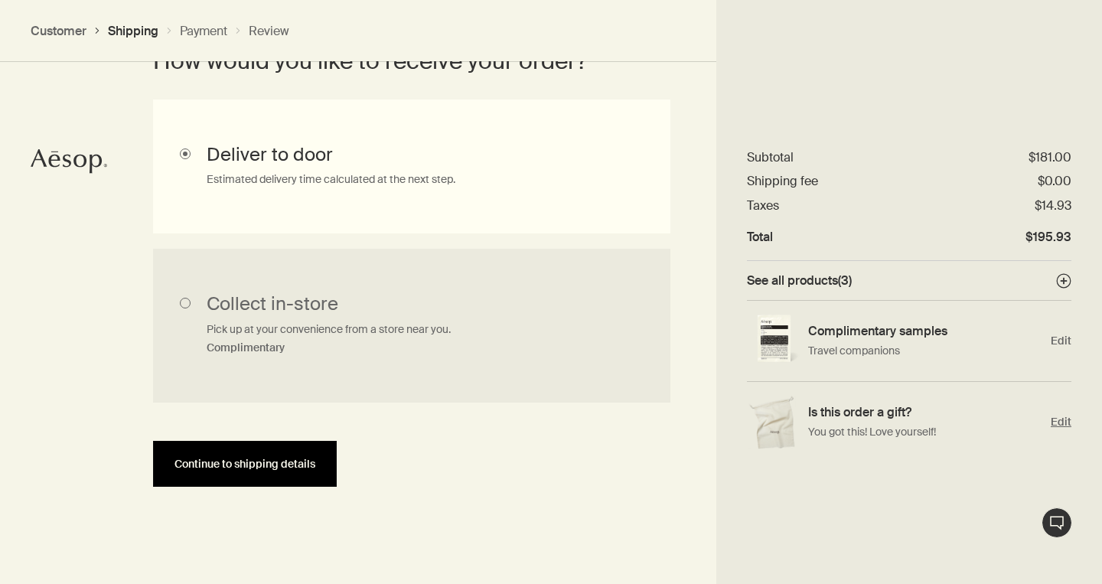
scroll to position [446, 0]
click at [226, 472] on button "Continue to shipping details" at bounding box center [245, 464] width 184 height 46
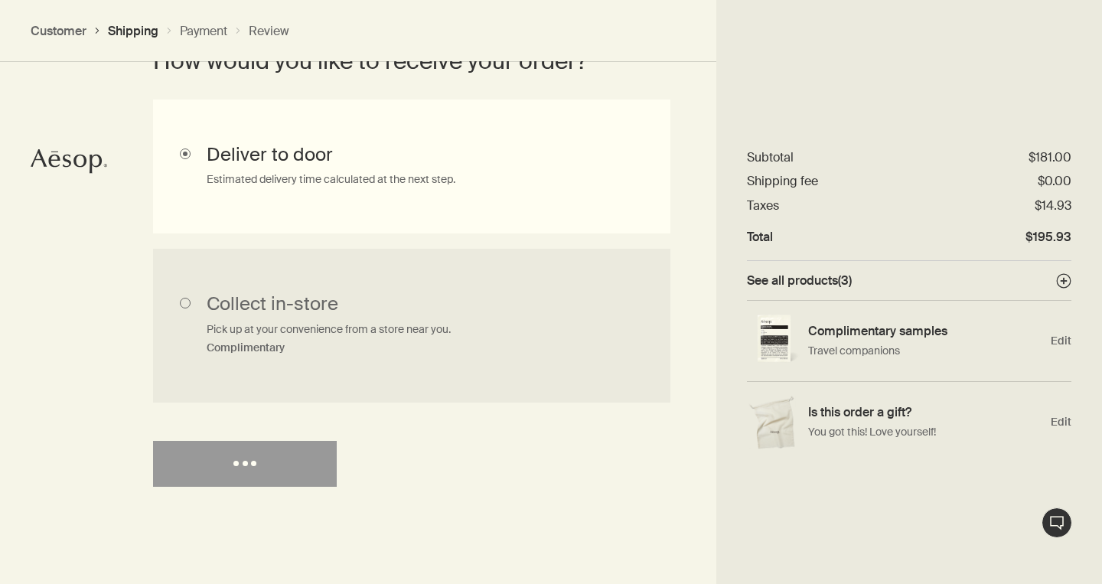
select select "US"
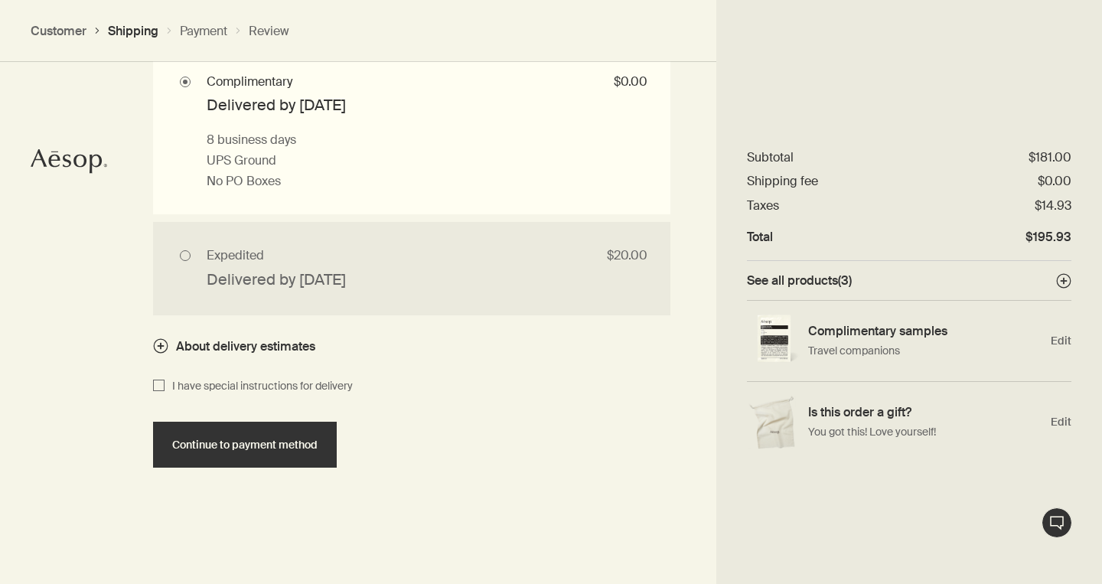
scroll to position [1482, 0]
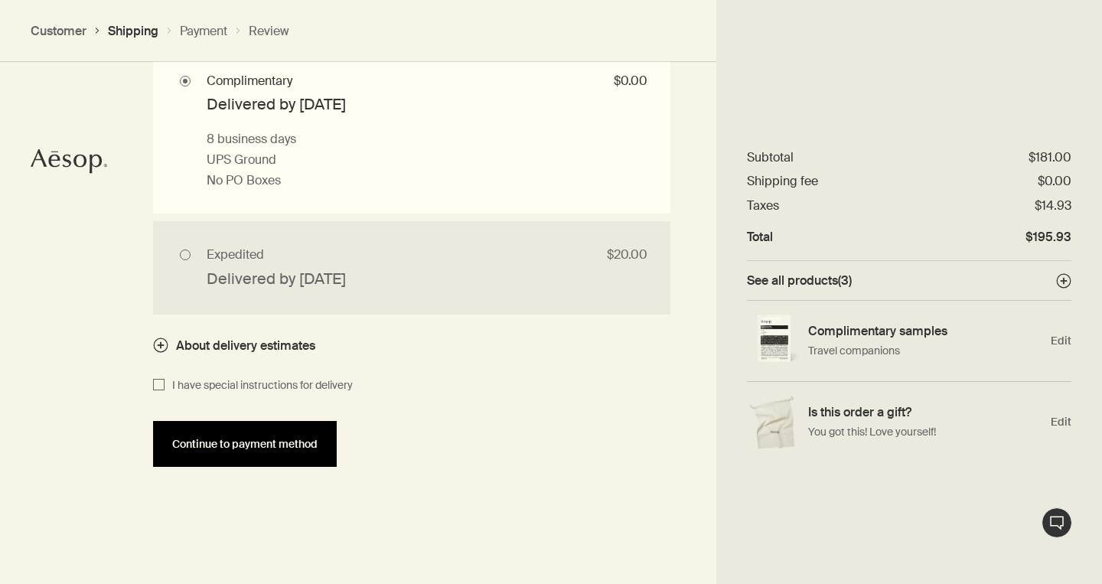
click at [226, 450] on span "Continue to payment method" at bounding box center [244, 443] width 145 height 11
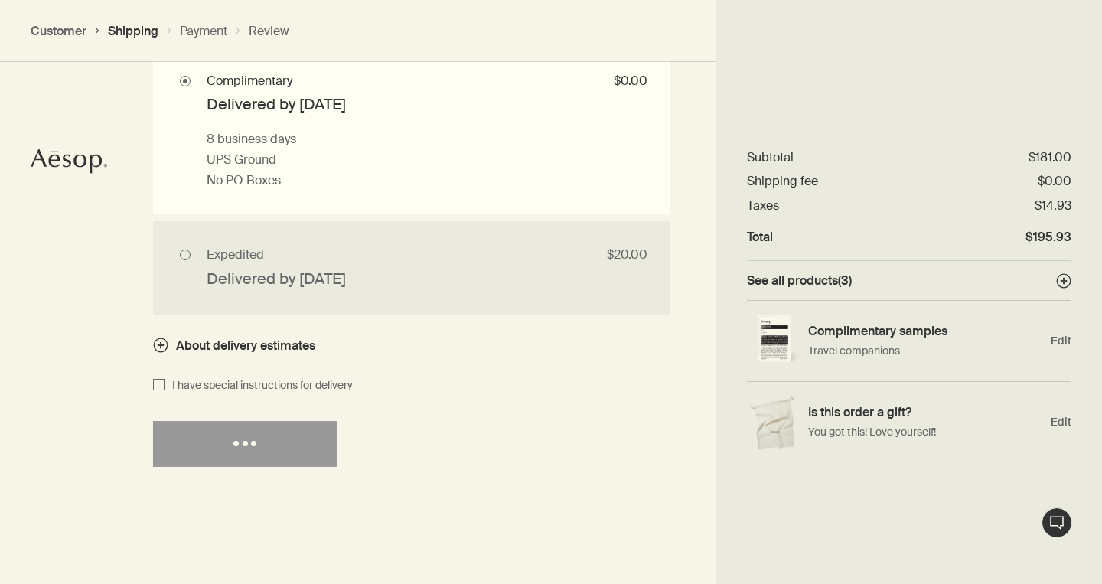
select select "US"
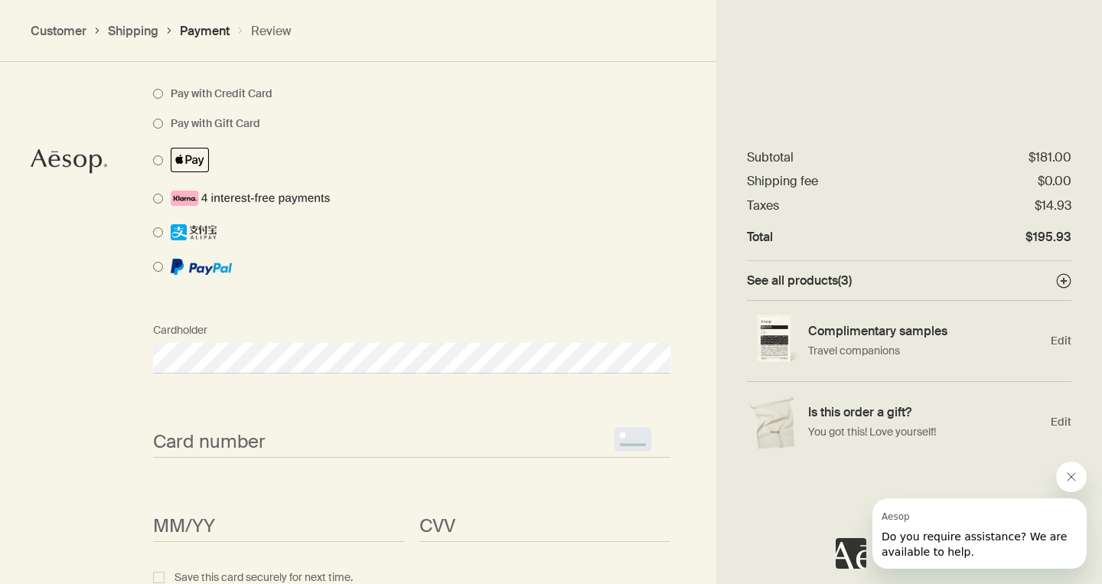
scroll to position [1228, 0]
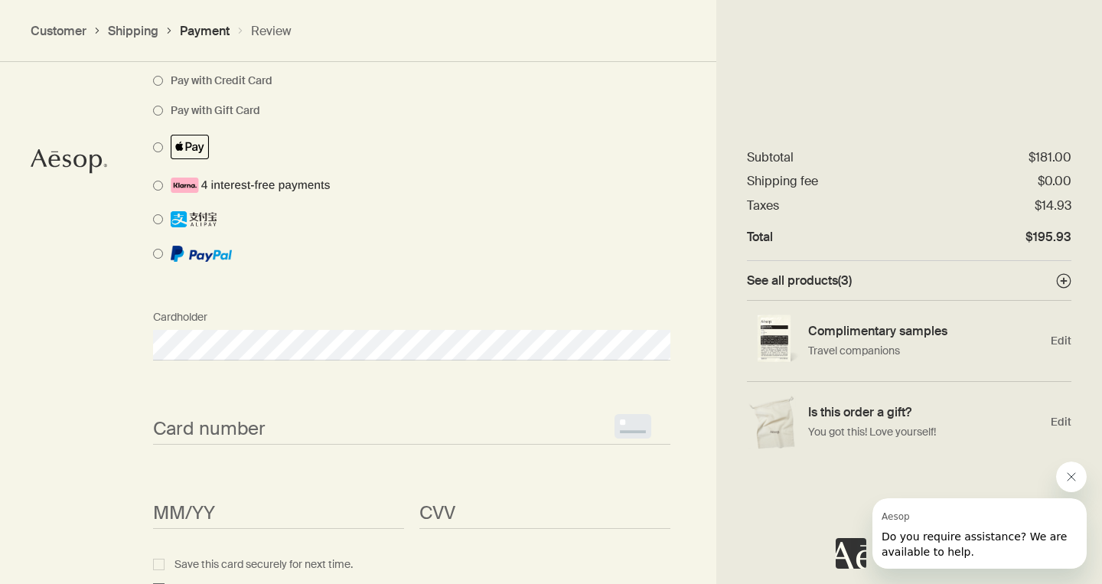
select select "US"
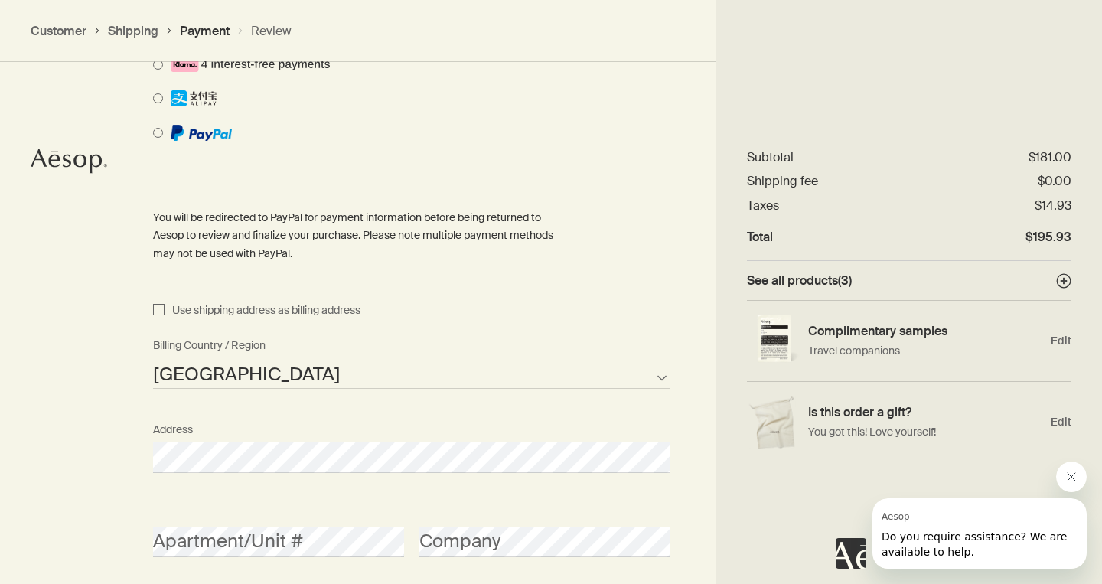
scroll to position [1352, 0]
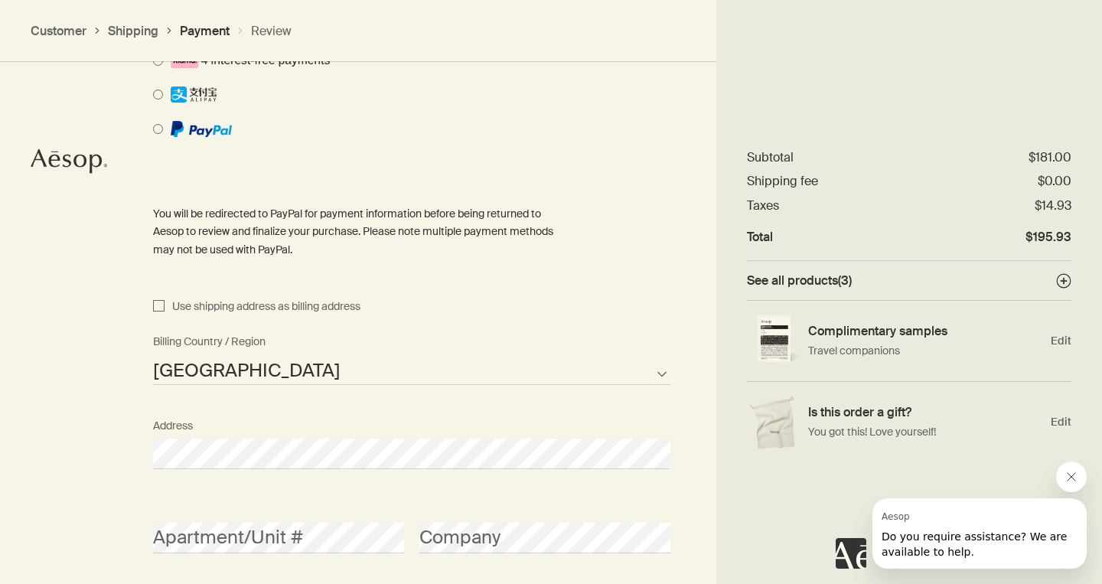
click at [162, 300] on input "Use shipping address as billing address" at bounding box center [158, 307] width 11 height 18
checkbox input "true"
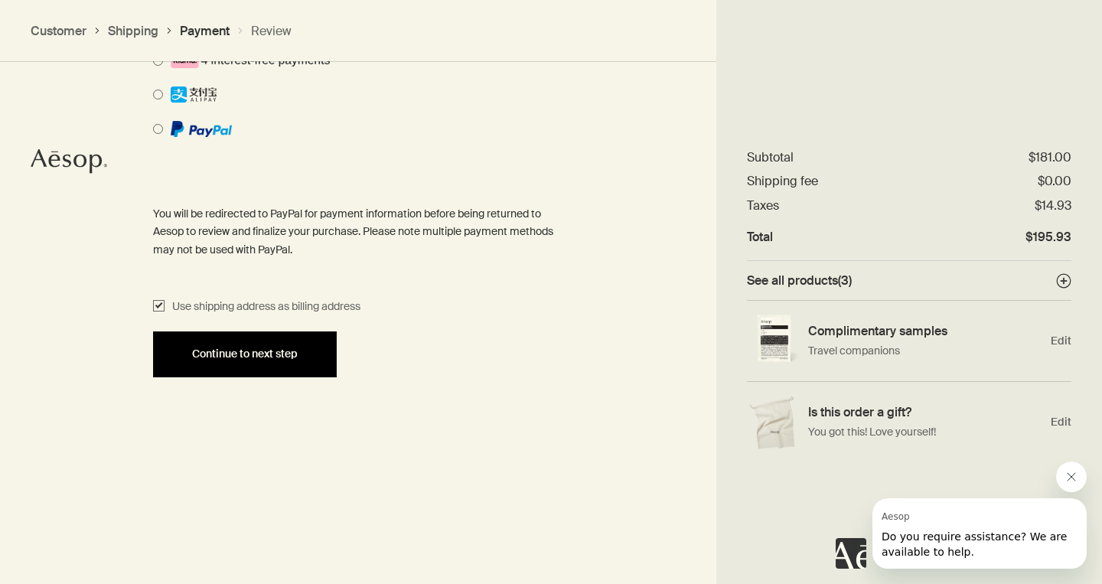
click at [275, 348] on span "Continue to next step" at bounding box center [245, 353] width 106 height 11
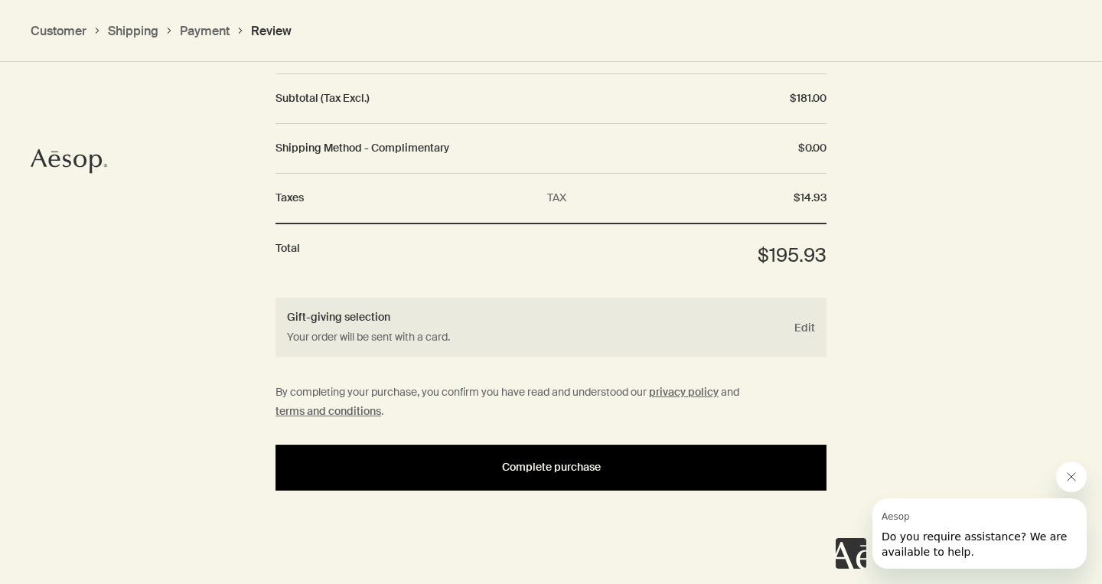
scroll to position [1902, 0]
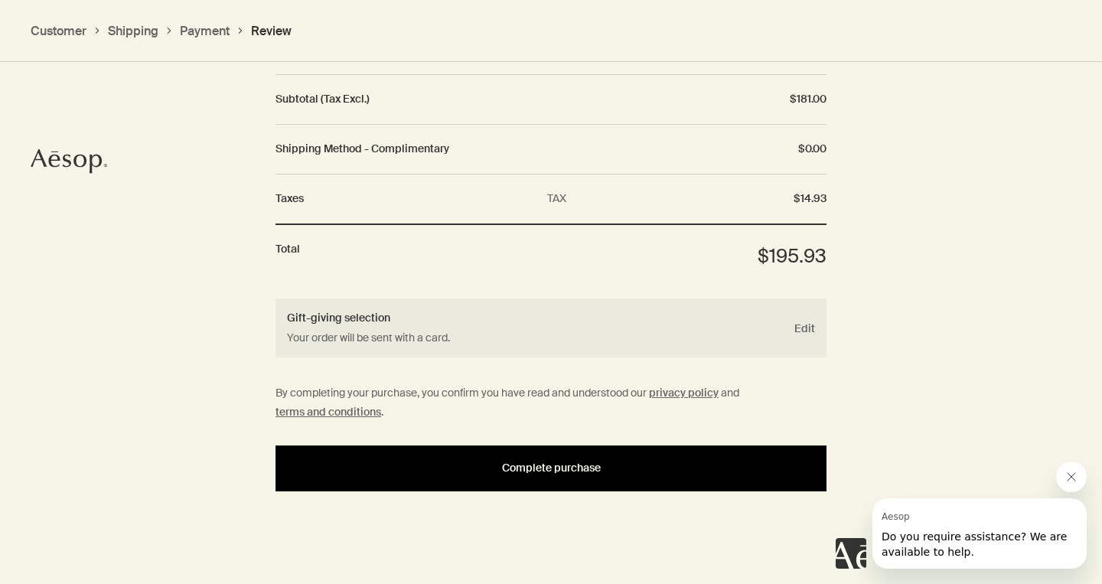
click at [590, 462] on span "Complete purchase" at bounding box center [551, 467] width 99 height 11
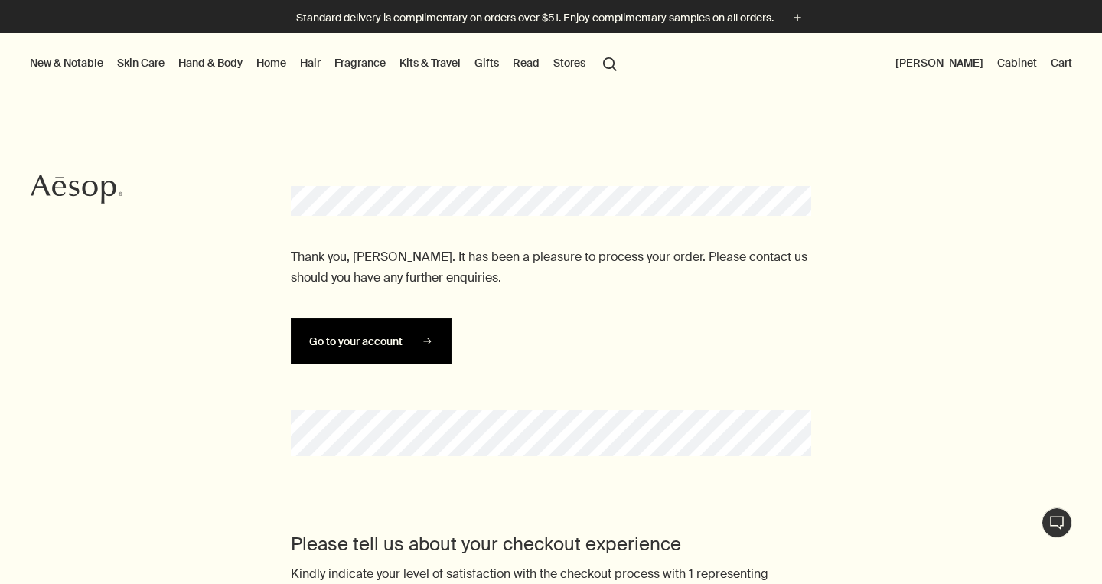
click at [395, 352] on button "Go to your account" at bounding box center [371, 341] width 161 height 46
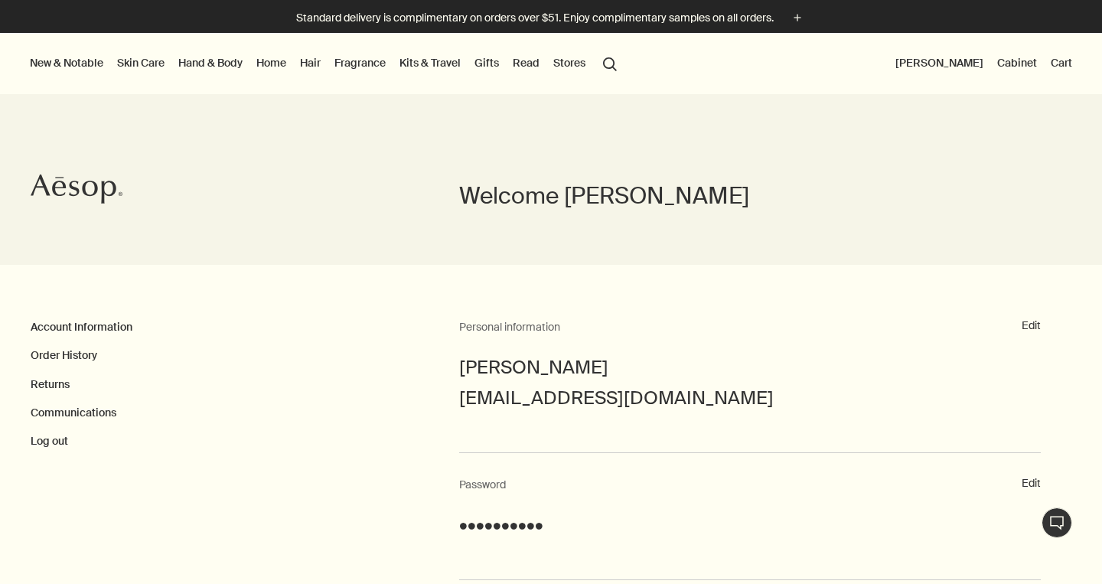
click at [946, 60] on button "[PERSON_NAME]" at bounding box center [939, 63] width 94 height 20
